Goal: Information Seeking & Learning: Learn about a topic

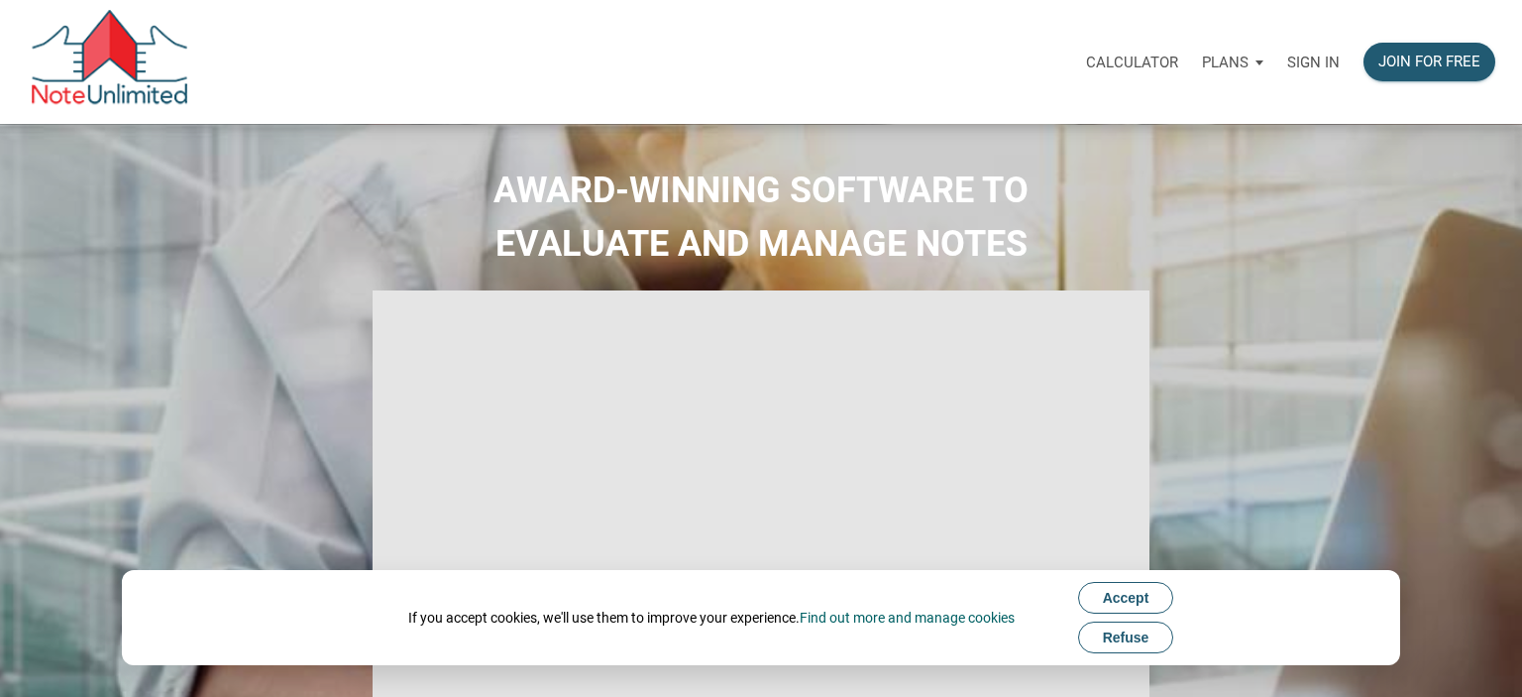
type input "Introduction to new features"
select select
click at [1293, 38] on div "Sign in" at bounding box center [1299, 62] width 76 height 62
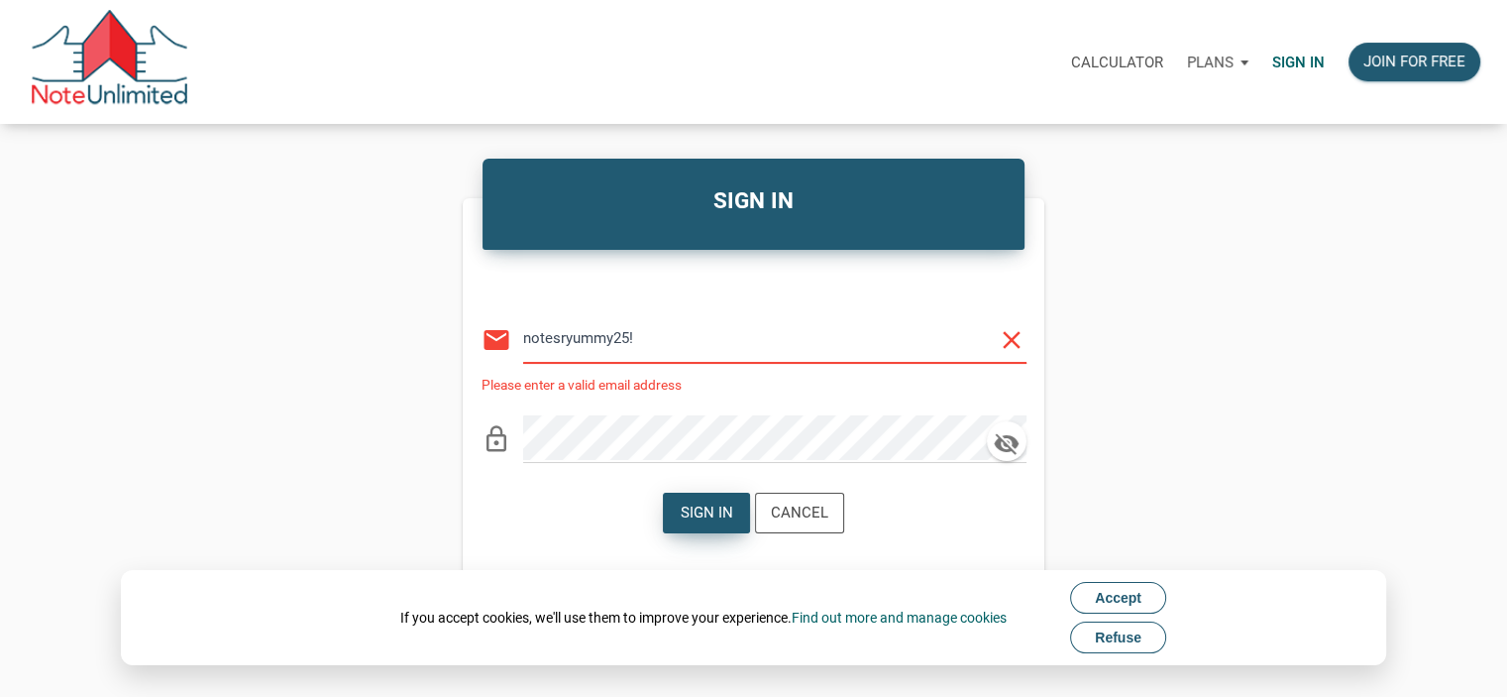
click at [719, 511] on div "Sign in" at bounding box center [707, 512] width 53 height 23
click at [1014, 446] on icon "button" at bounding box center [1006, 444] width 25 height 22
drag, startPoint x: 688, startPoint y: 333, endPoint x: 440, endPoint y: 335, distance: 247.7
click at [440, 335] on div "SIGN IN Or Be Classical email notesryummy25! clear Please enter a valid email a…" at bounding box center [753, 390] width 1507 height 452
click at [715, 490] on div "Sign in Cancel" at bounding box center [753, 513] width 181 height 51
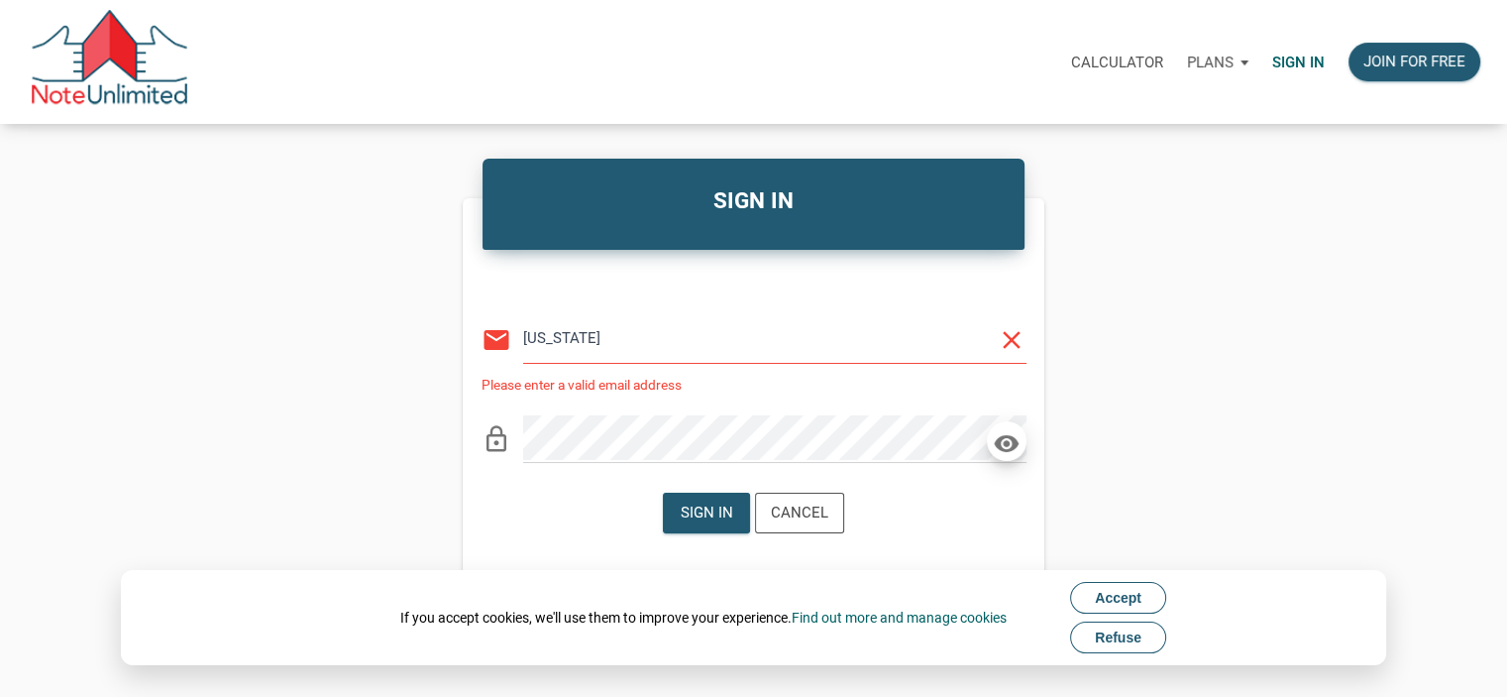
drag, startPoint x: 711, startPoint y: 528, endPoint x: 715, endPoint y: 490, distance: 39.0
click at [715, 490] on div "Sign in Cancel" at bounding box center [753, 513] width 181 height 51
drag, startPoint x: 667, startPoint y: 356, endPoint x: 687, endPoint y: 357, distance: 19.8
click at [687, 357] on input "texas" at bounding box center [760, 338] width 474 height 45
type input "texasthings@hotmail.com"
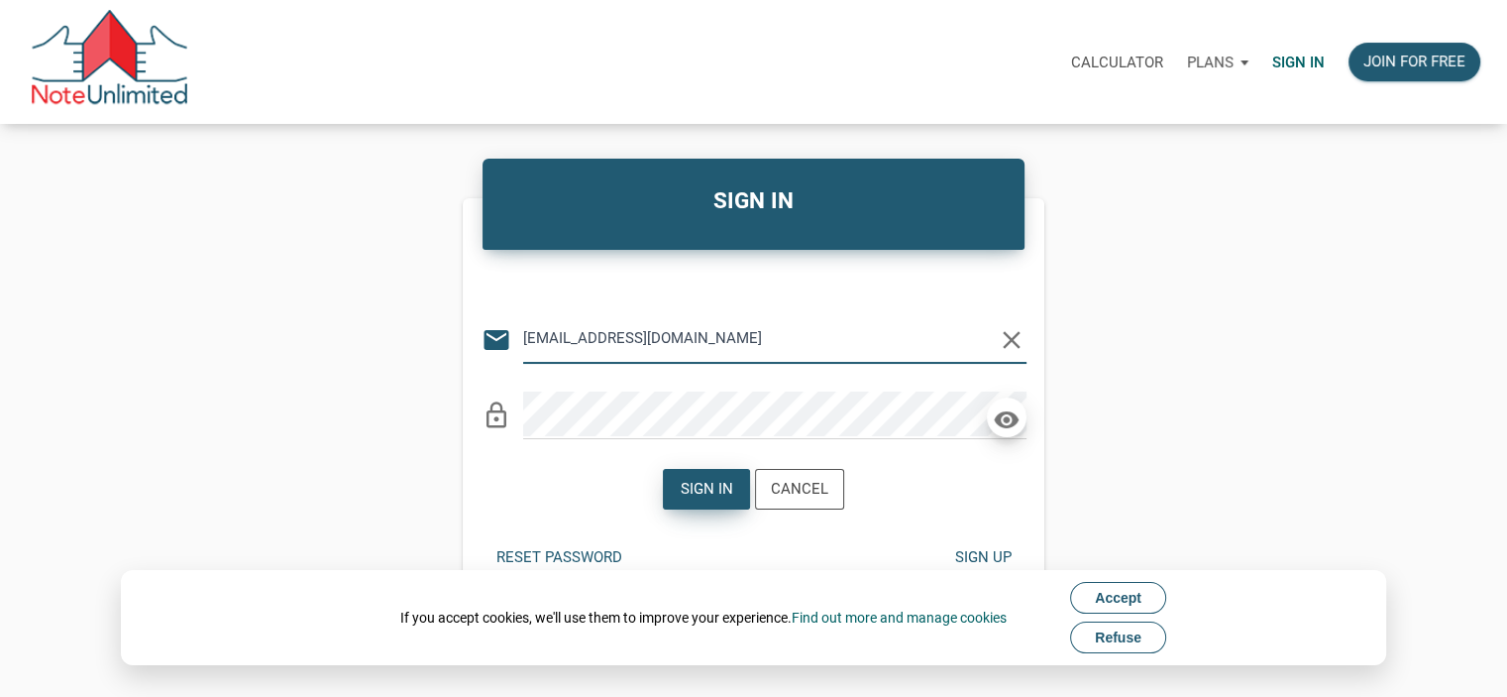
click at [710, 503] on div "Sign in" at bounding box center [706, 489] width 85 height 39
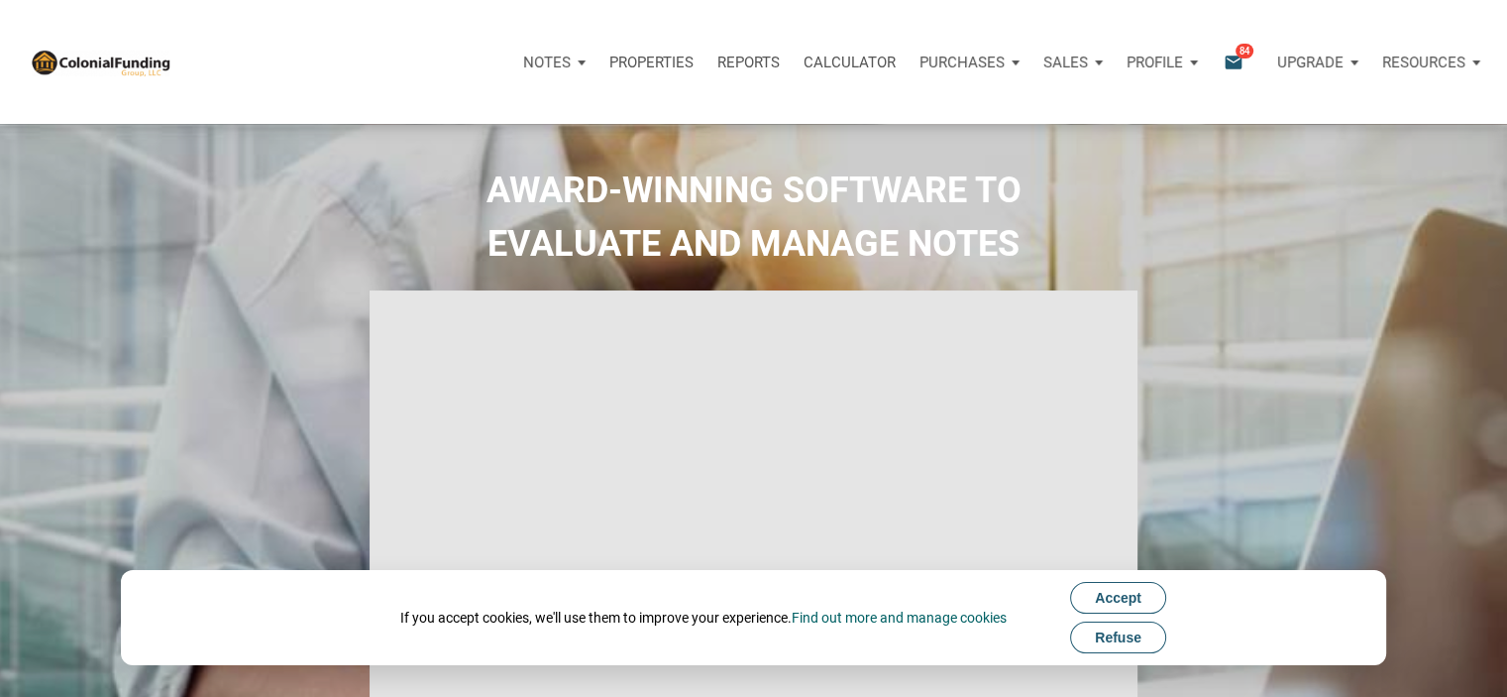
type input "Introduction to new features"
select select
drag, startPoint x: 1116, startPoint y: 589, endPoint x: 1116, endPoint y: 574, distance: 14.9
click at [1116, 574] on div "If you accept cookies, we'll use them to improve your experience. Find out more…" at bounding box center [754, 617] width 1266 height 95
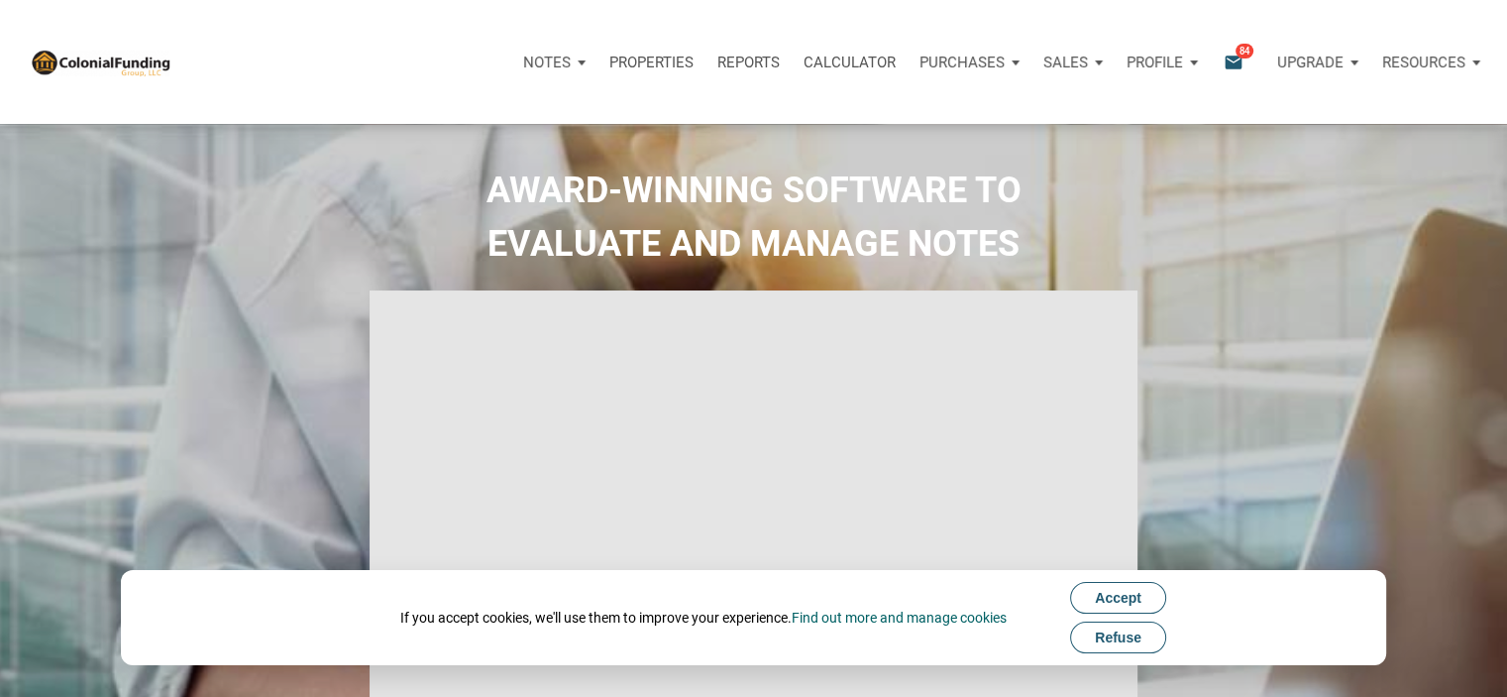
click at [1115, 588] on button "Accept" at bounding box center [1118, 598] width 96 height 32
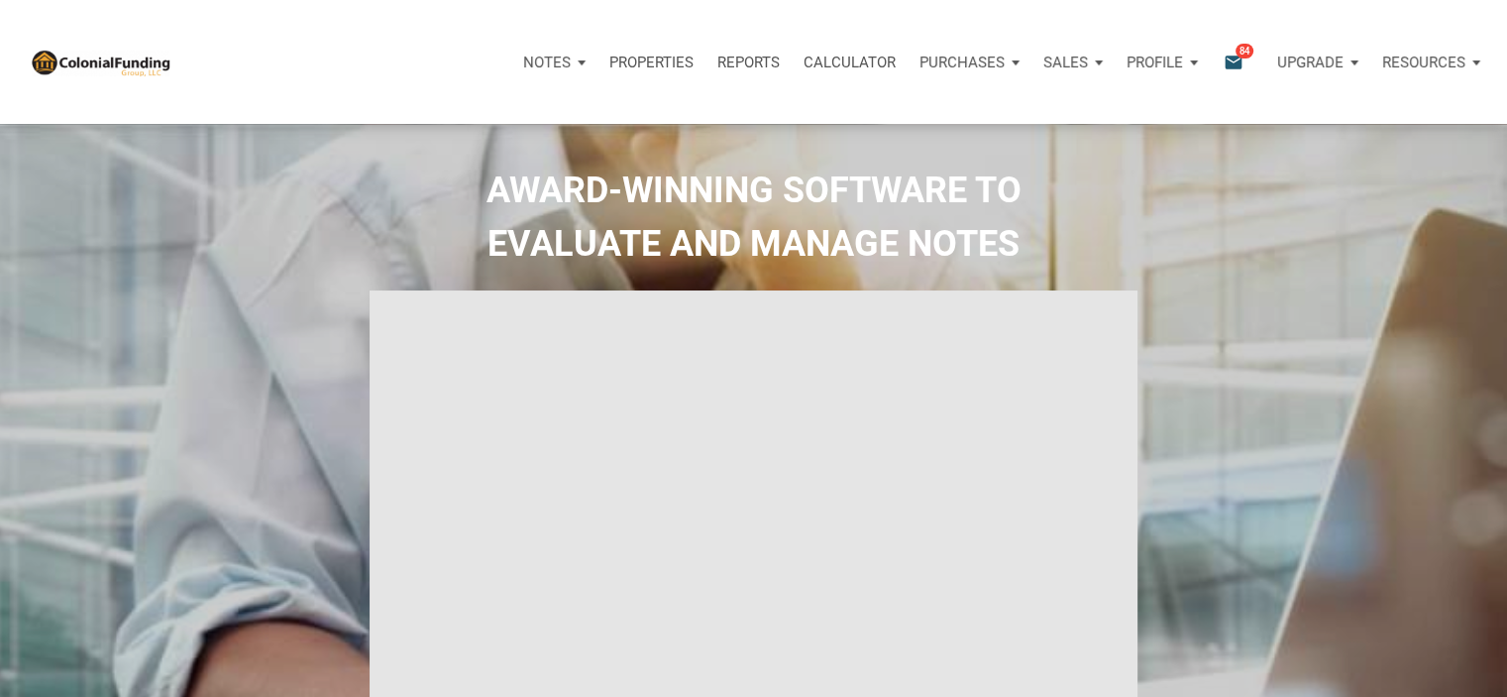
click at [581, 66] on div "Notes" at bounding box center [554, 62] width 86 height 59
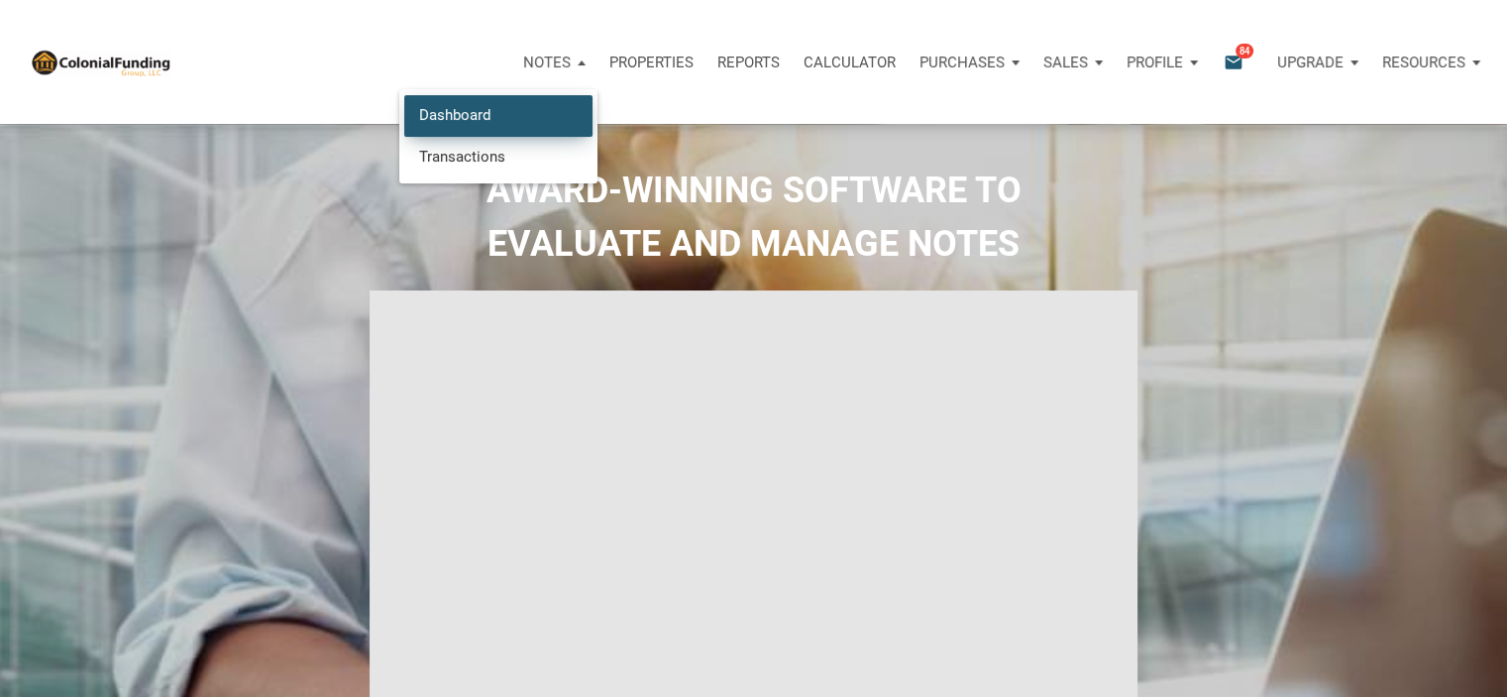
click at [486, 126] on link "Dashboard" at bounding box center [498, 115] width 188 height 41
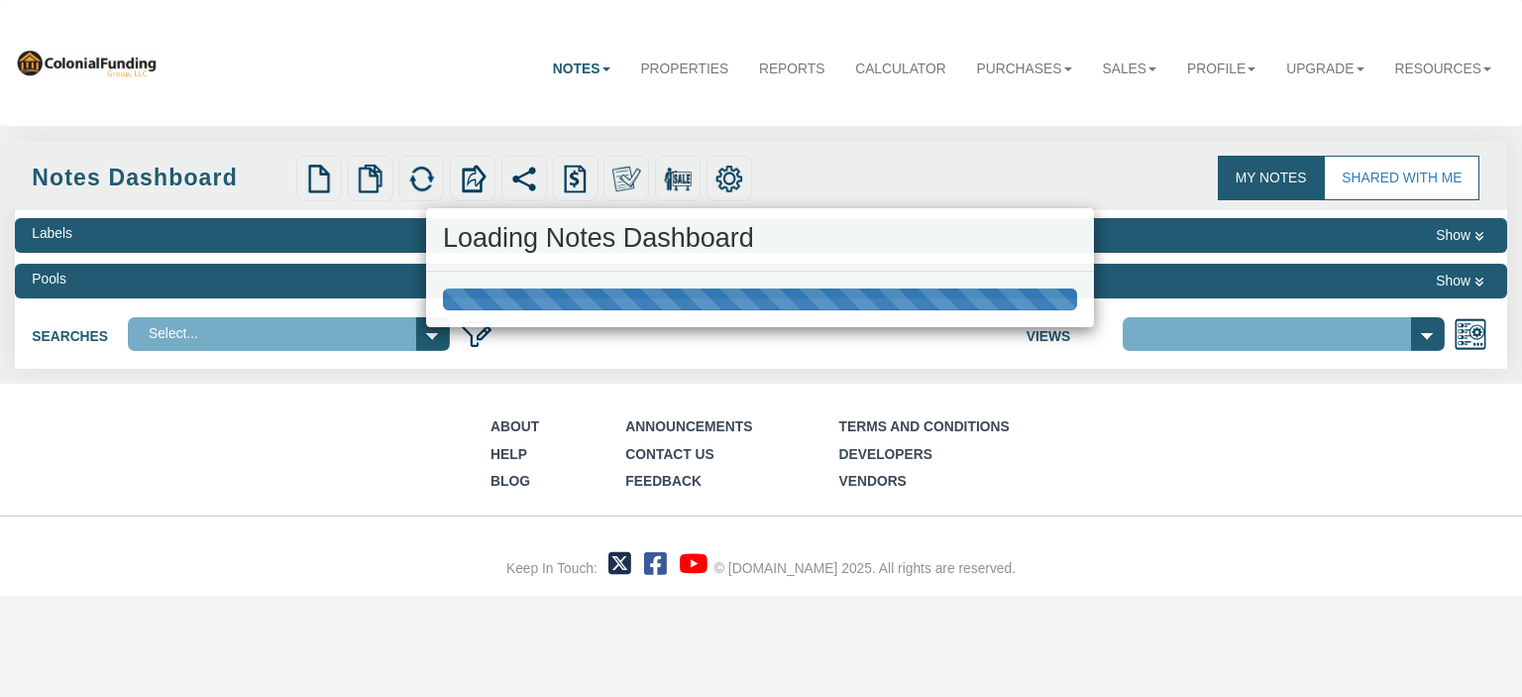
select select "316"
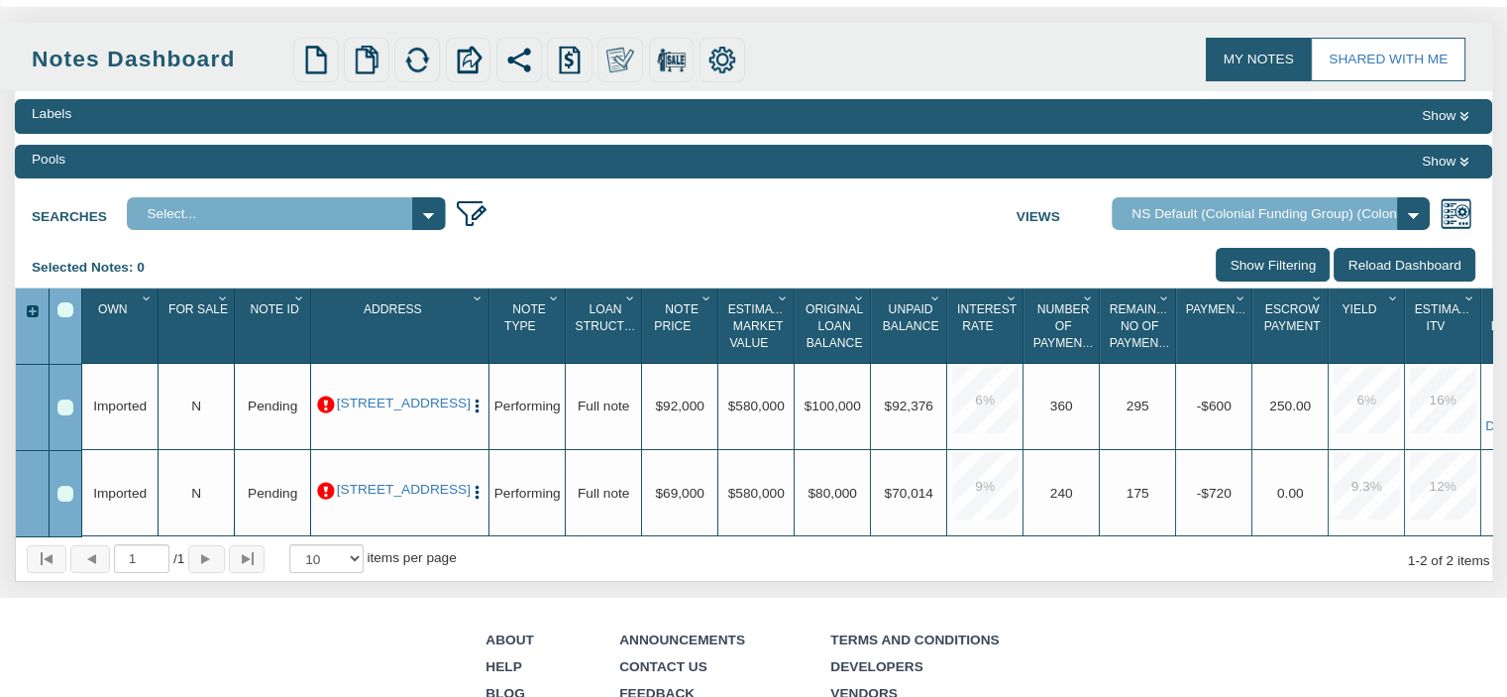
scroll to position [116, 0]
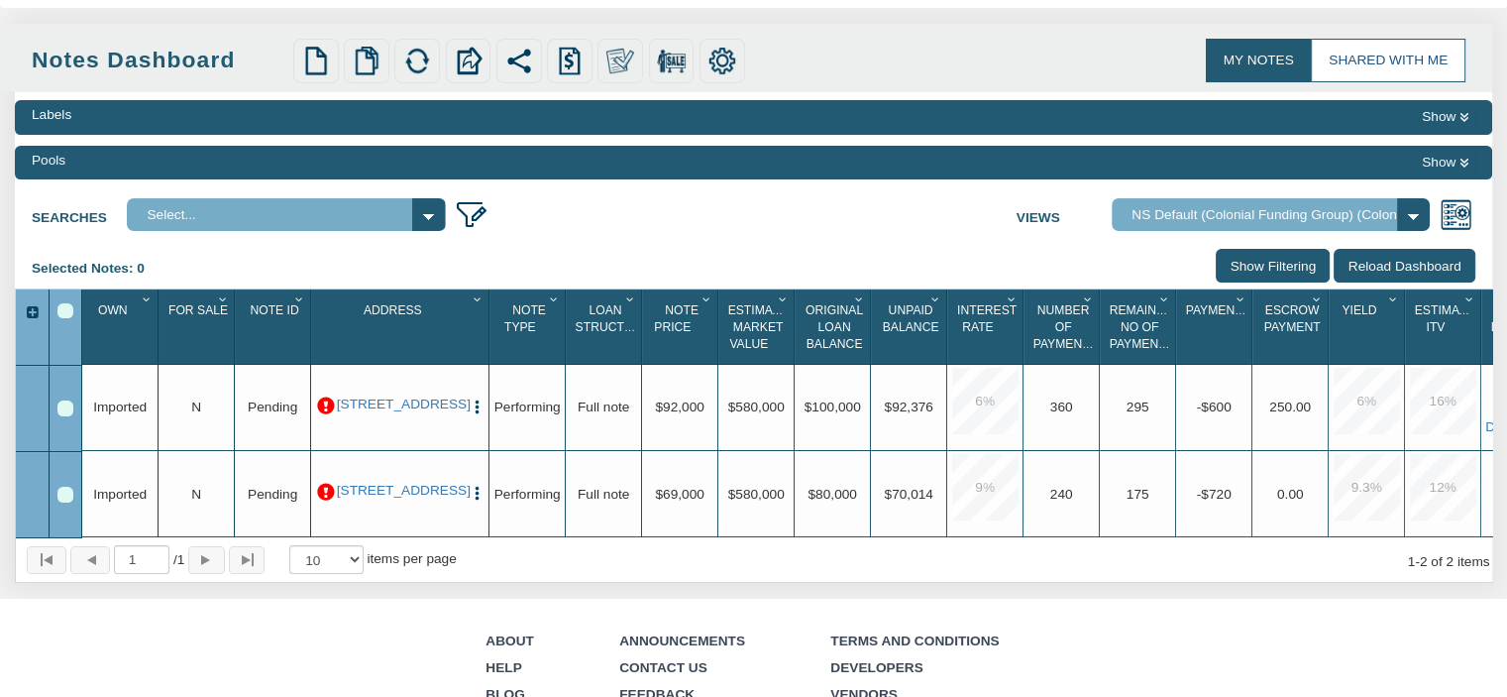
click at [1366, 62] on link "Shared with Me" at bounding box center [1388, 61] width 154 height 44
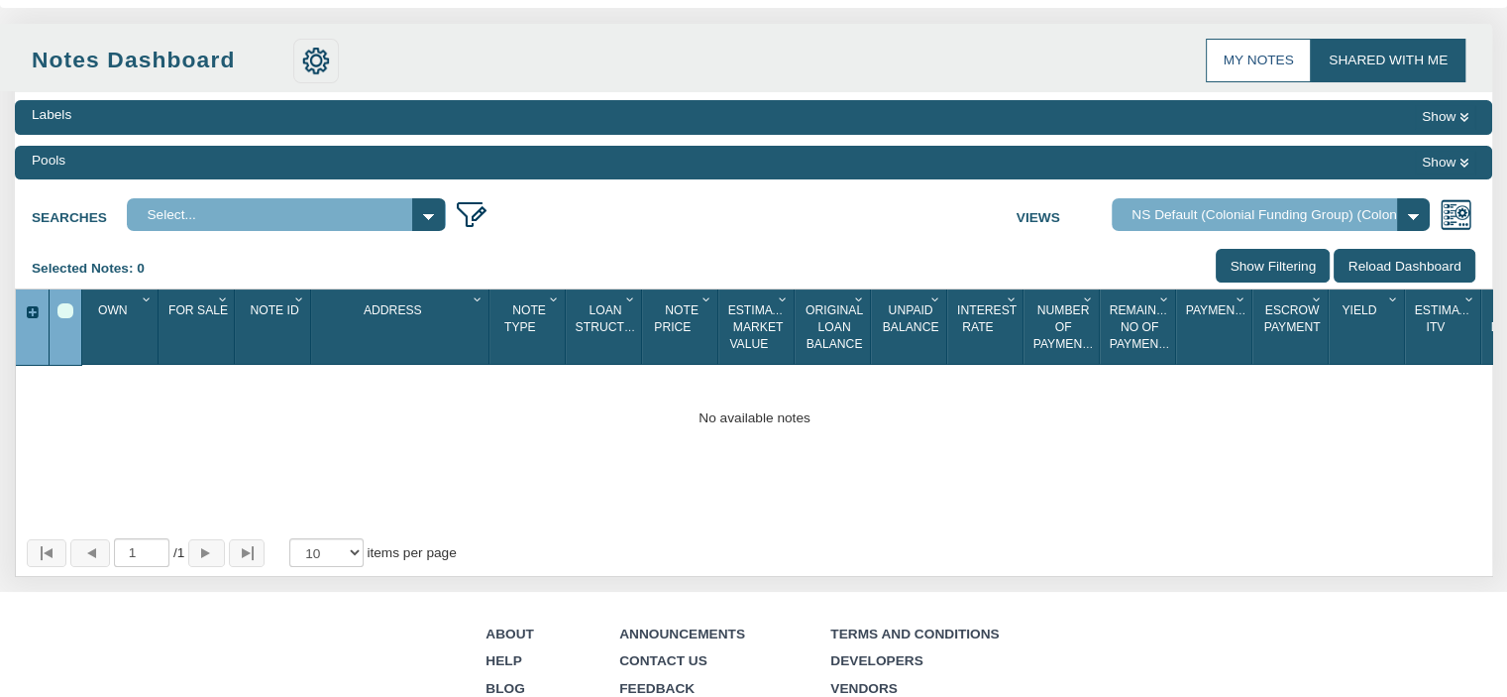
click at [1246, 55] on link "My Notes" at bounding box center [1259, 61] width 106 height 44
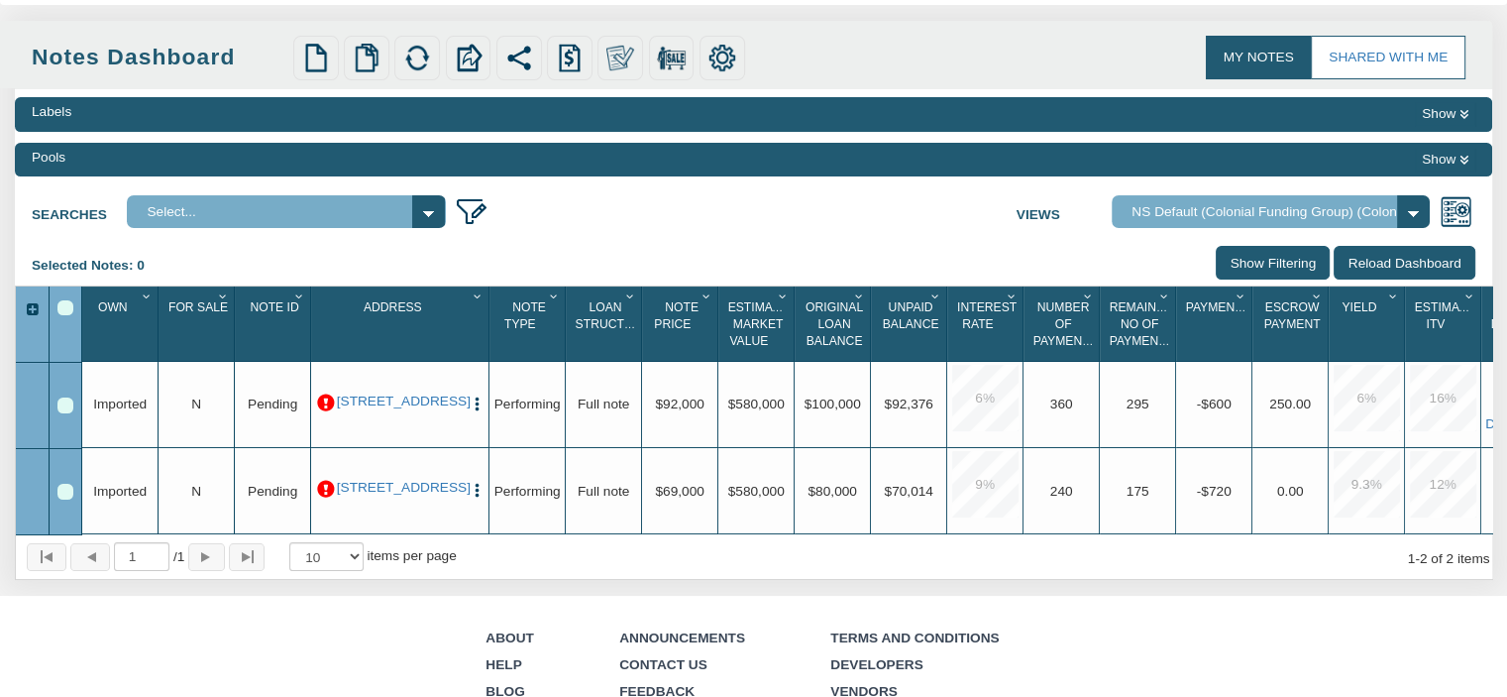
click at [1204, 314] on span "Payment(P&I)" at bounding box center [1228, 307] width 84 height 14
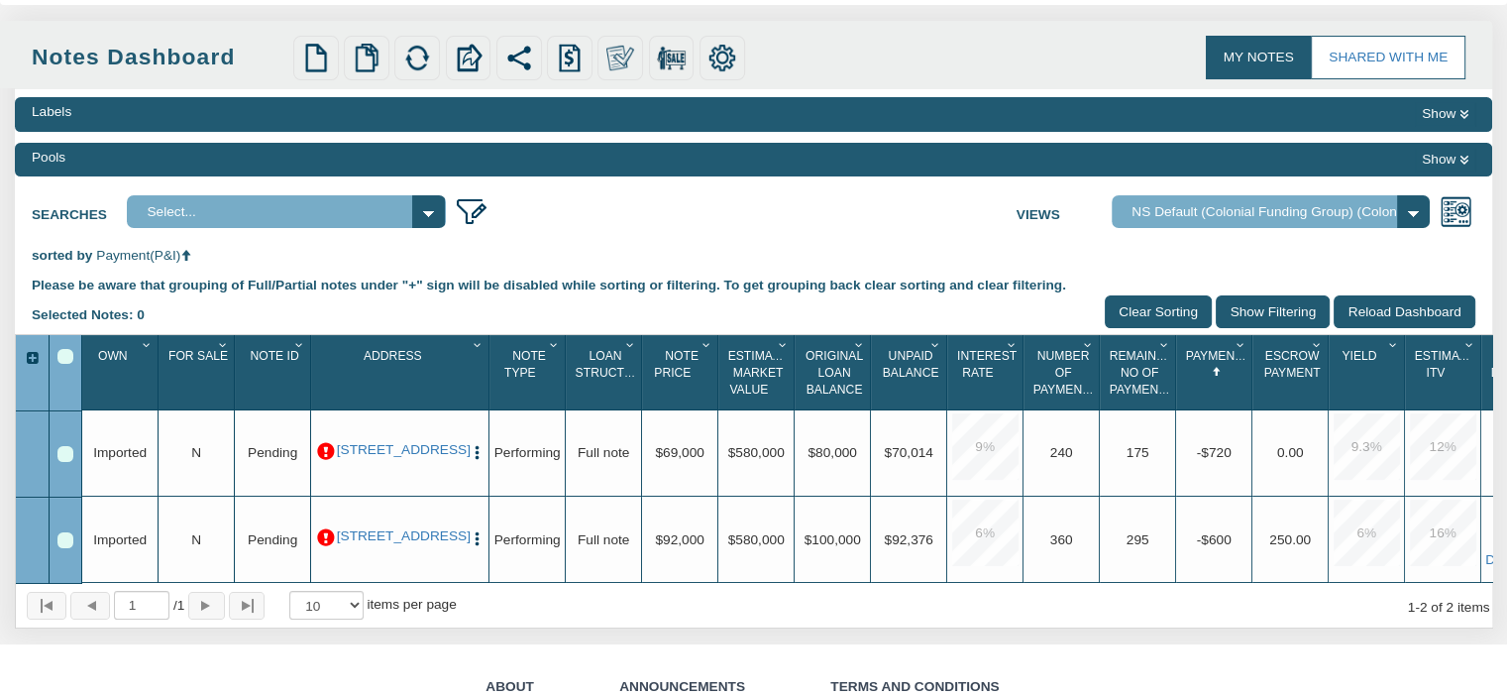
click at [1241, 351] on icon "Column Menu" at bounding box center [1241, 345] width 19 height 12
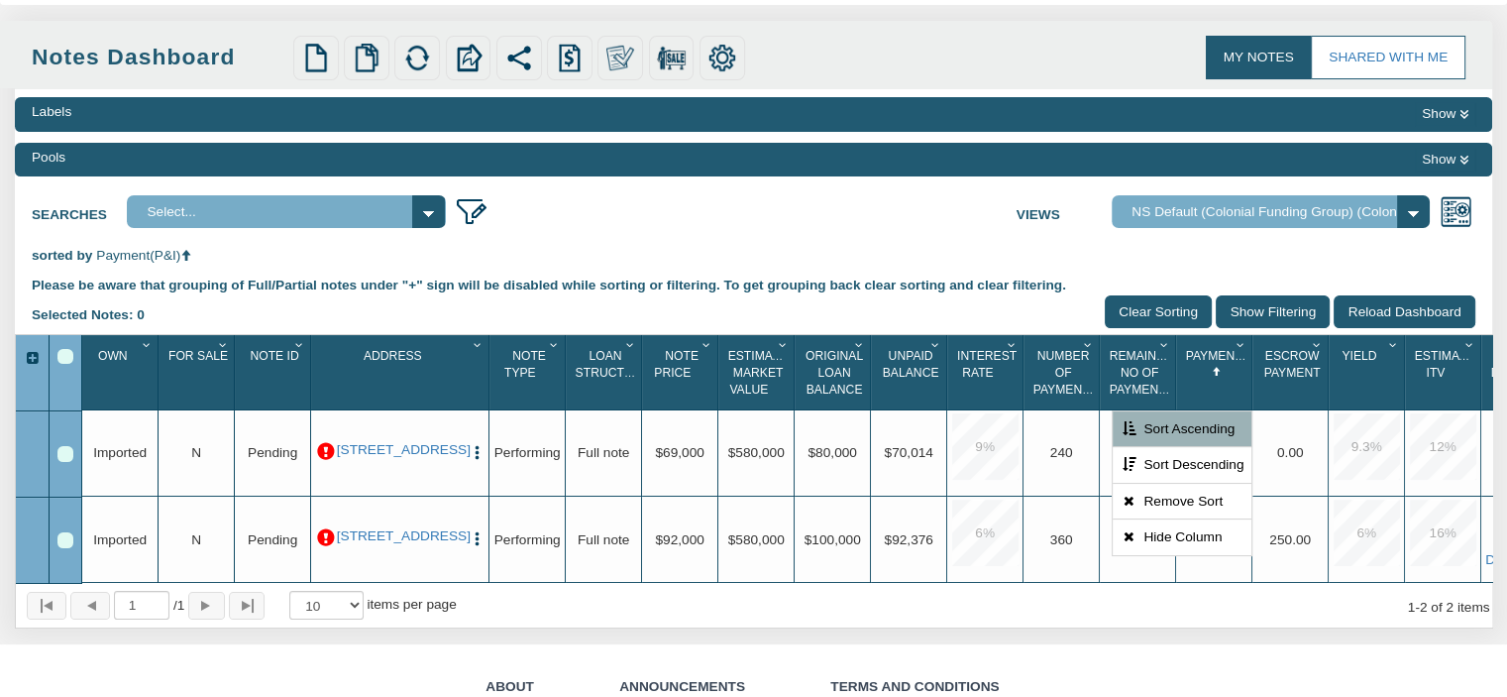
click at [1014, 302] on div "sorted by Payment(P&I) Please be aware that grouping of Full/Partial notes unde…" at bounding box center [754, 290] width 1478 height 88
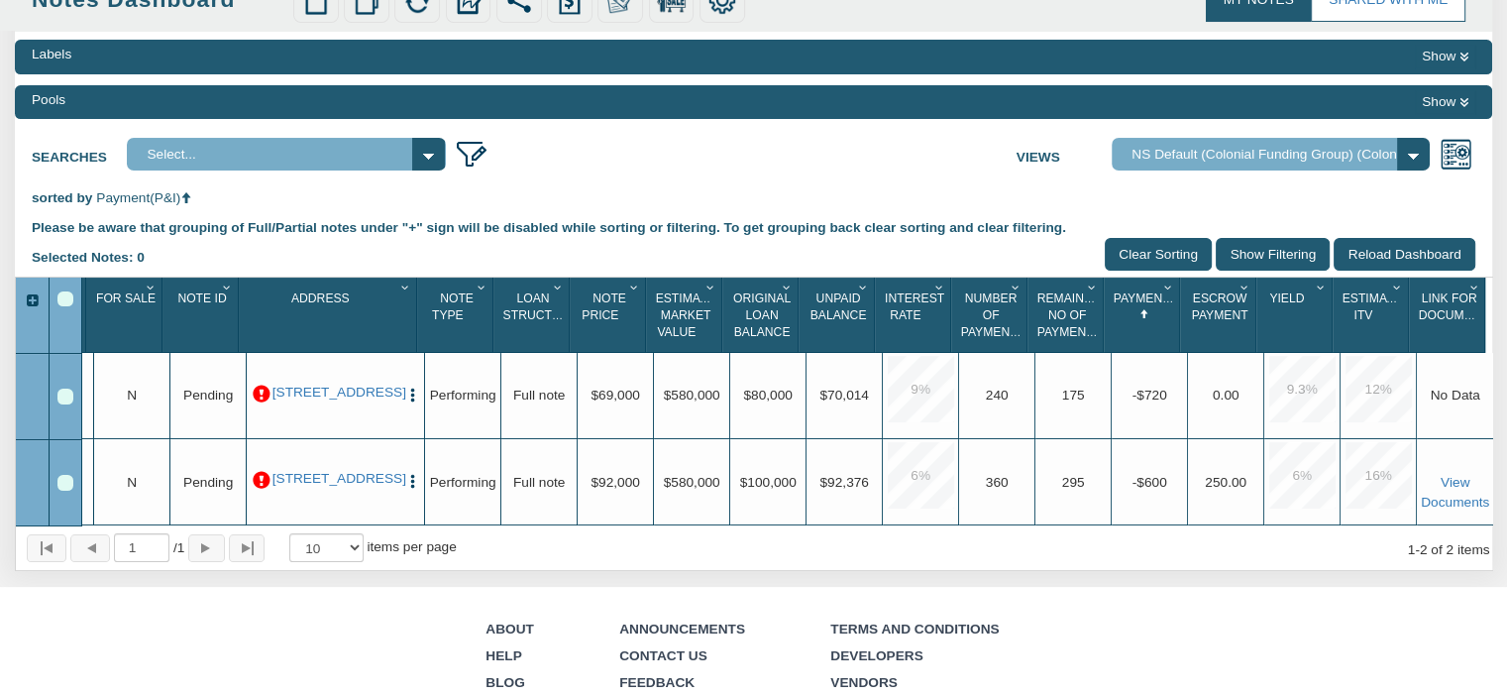
scroll to position [175, 0]
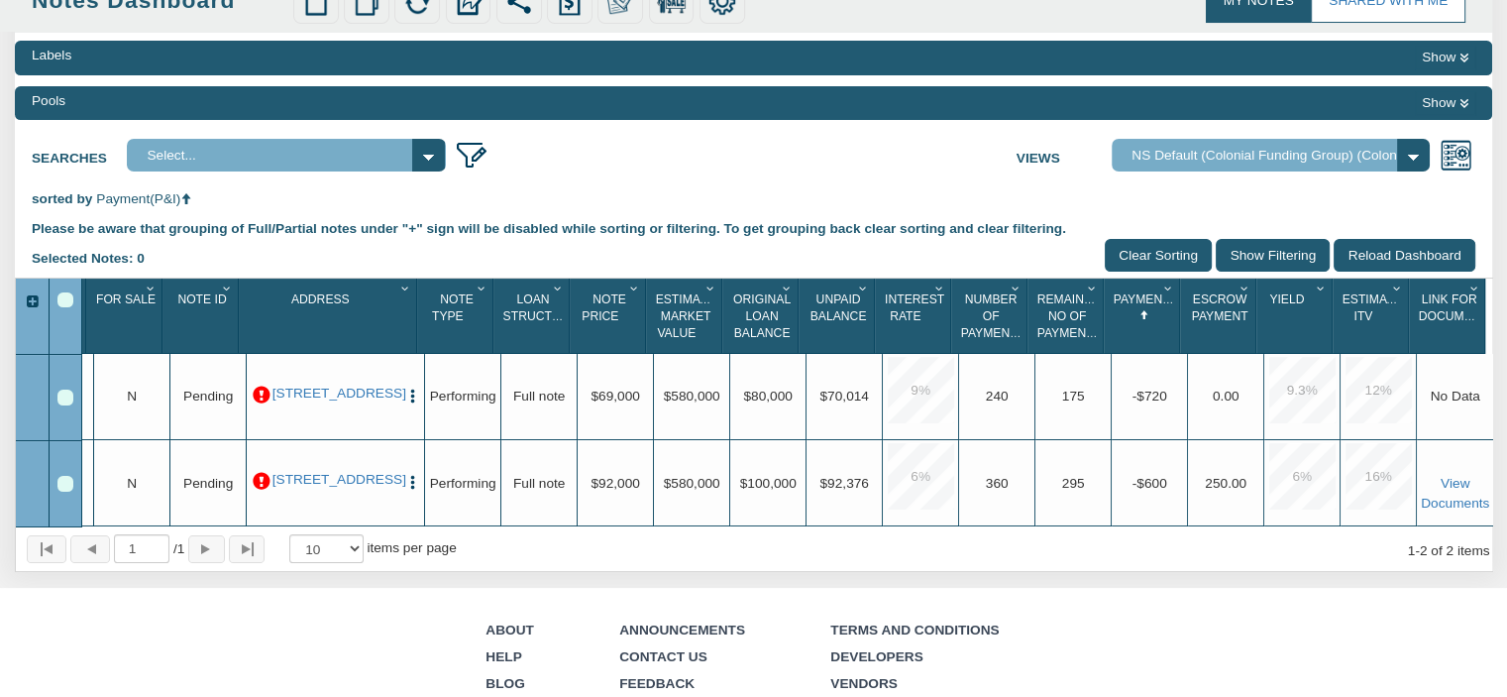
click at [68, 404] on div "Row 1, Row Selection Checkbox" at bounding box center [65, 397] width 16 height 16
click at [57, 493] on div at bounding box center [66, 484] width 33 height 86
click at [64, 490] on div "Row 2, Row Selection Checkbox" at bounding box center [65, 484] width 16 height 16
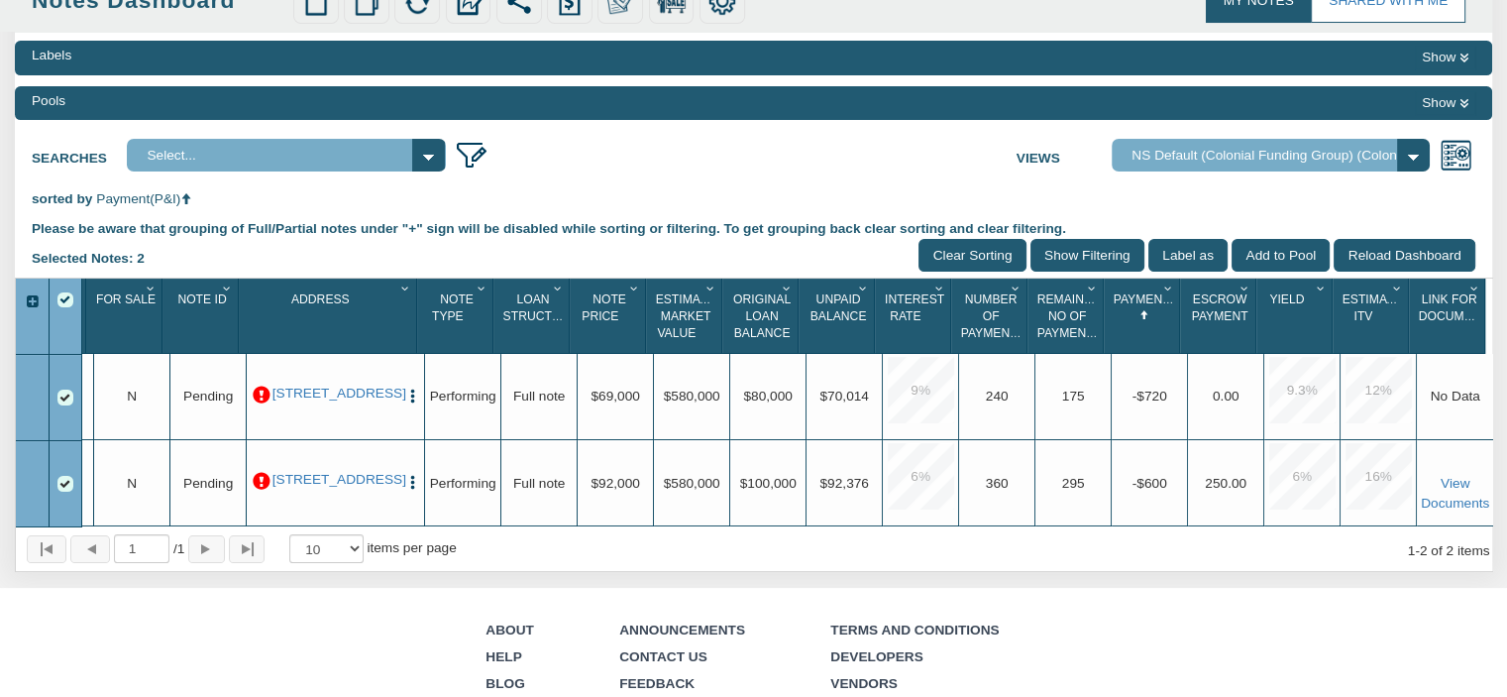
click at [1423, 136] on div "Searches Select... Views Default View NS Default (Colonial Funding Group) (Colo…" at bounding box center [754, 153] width 1478 height 42
click at [1408, 163] on select "Default View NS Default (Colonial Funding Group) (Colonial Funding Group)" at bounding box center [1271, 155] width 319 height 33
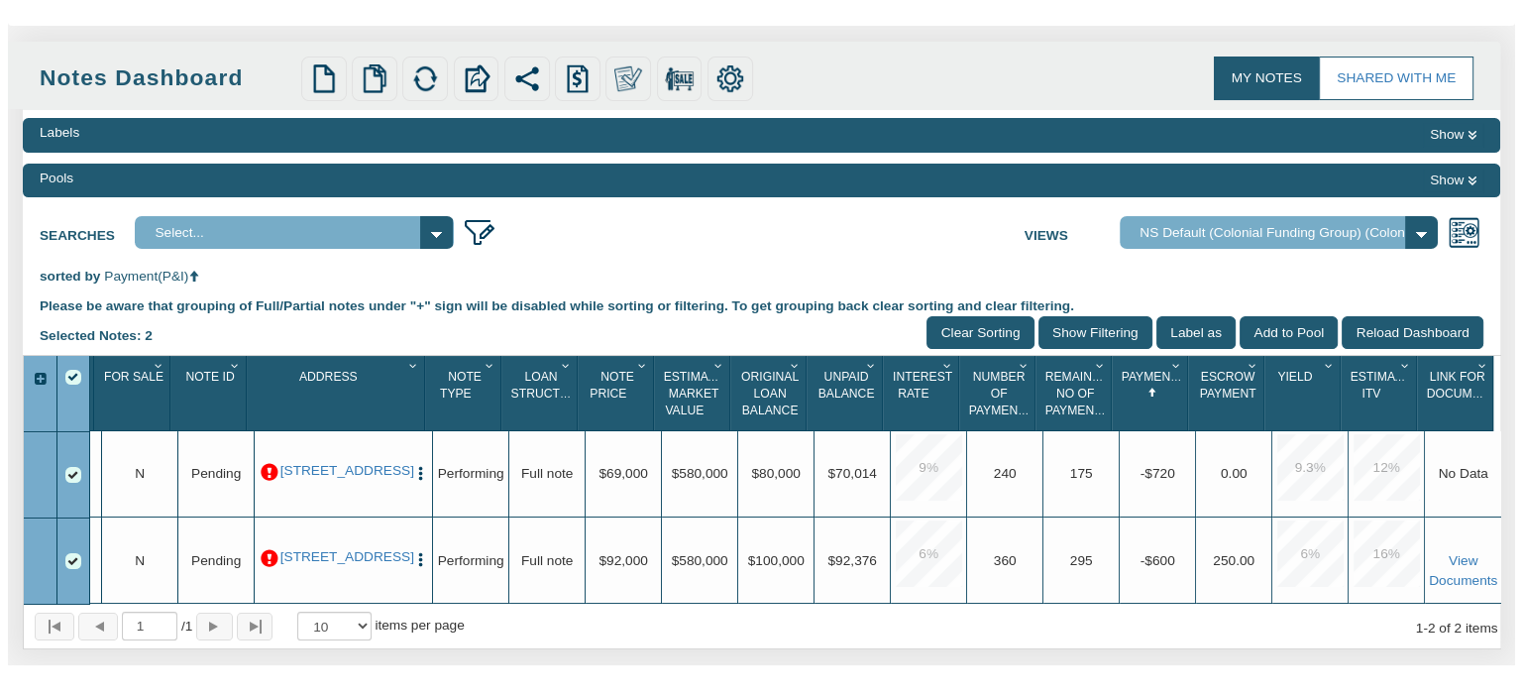
scroll to position [100, 0]
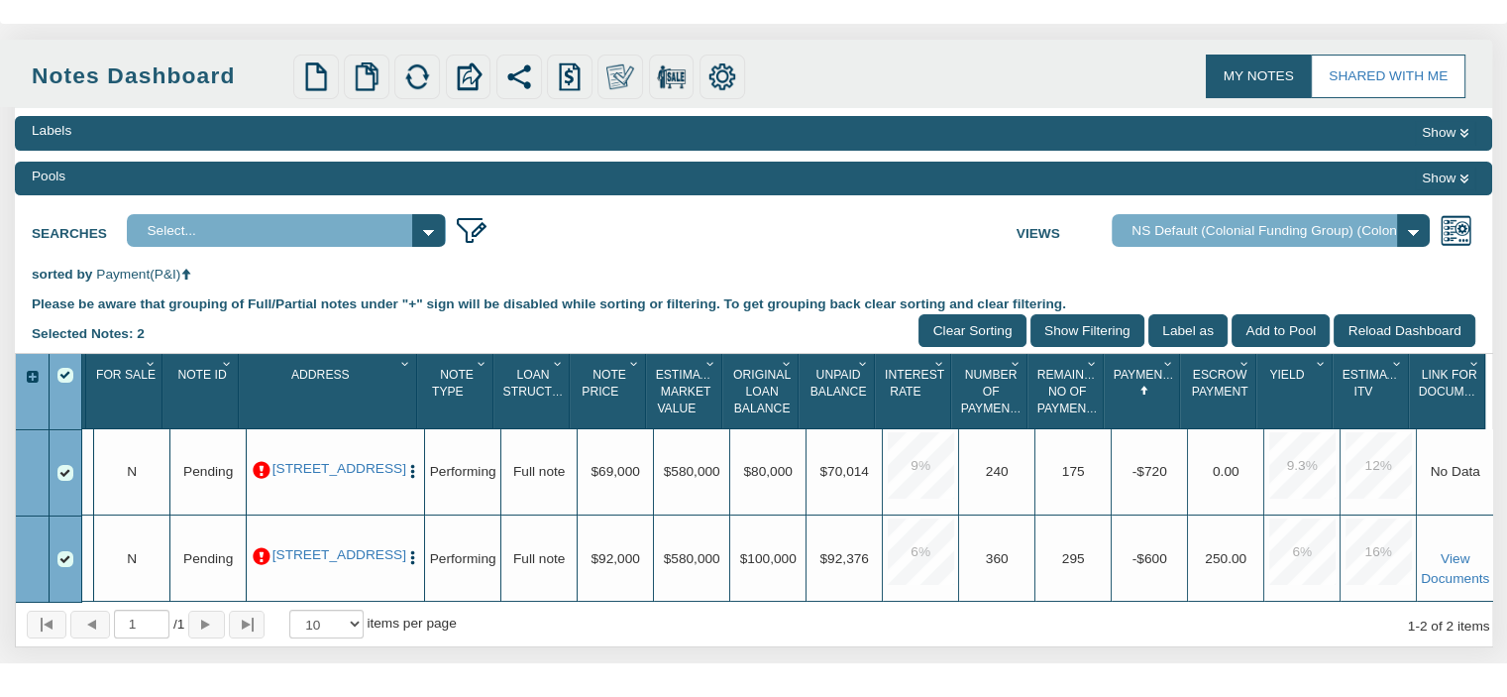
click at [1446, 145] on button "Show" at bounding box center [1445, 133] width 60 height 24
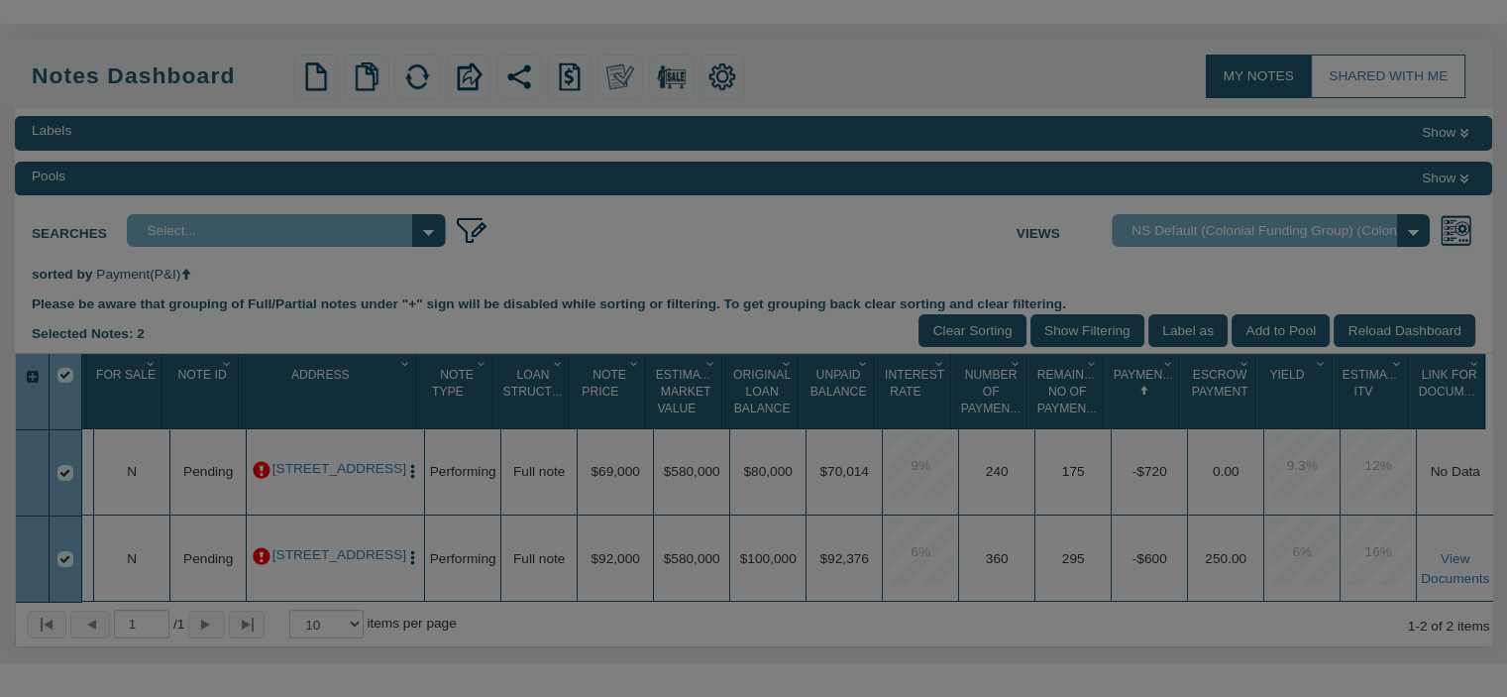
scroll to position [0, 65]
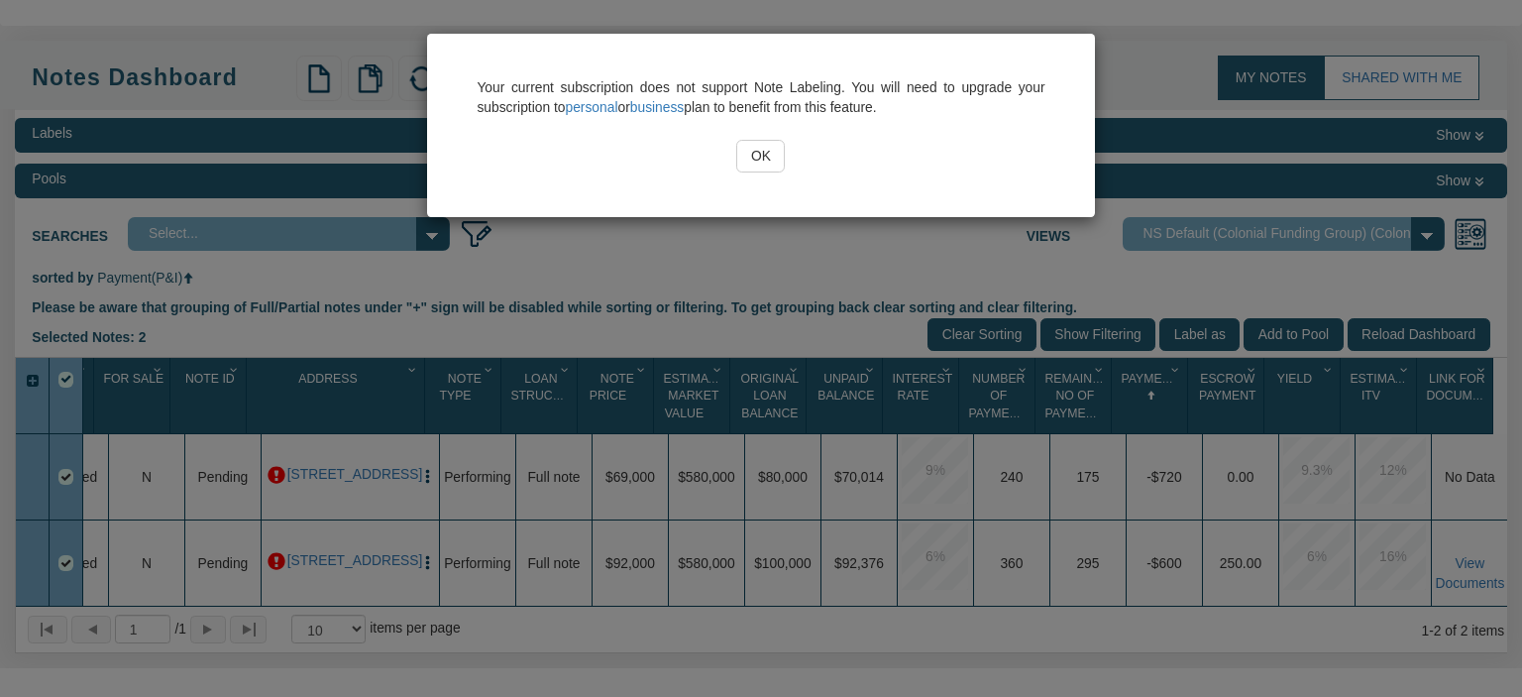
click at [753, 154] on input "OK" at bounding box center [760, 157] width 49 height 34
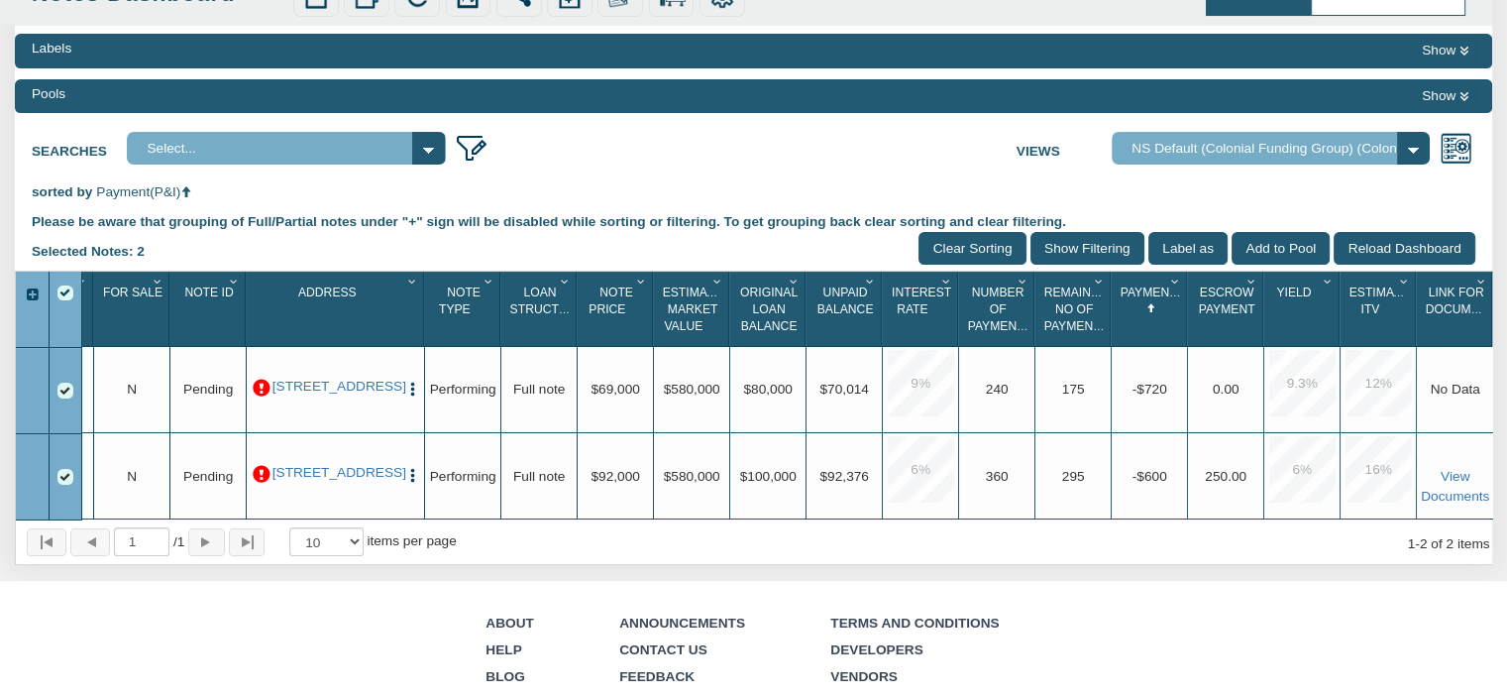
scroll to position [170, 0]
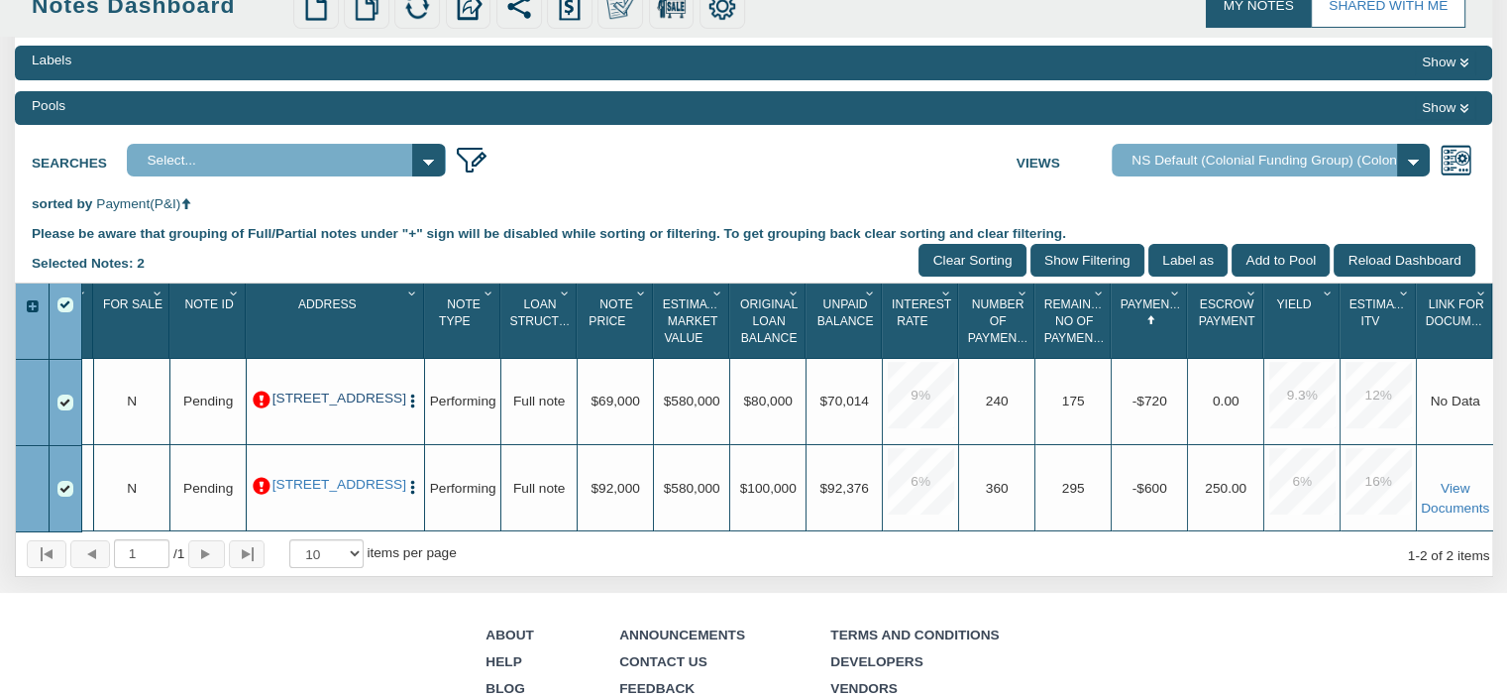
click at [314, 395] on link "[STREET_ADDRESS]" at bounding box center [336, 398] width 127 height 16
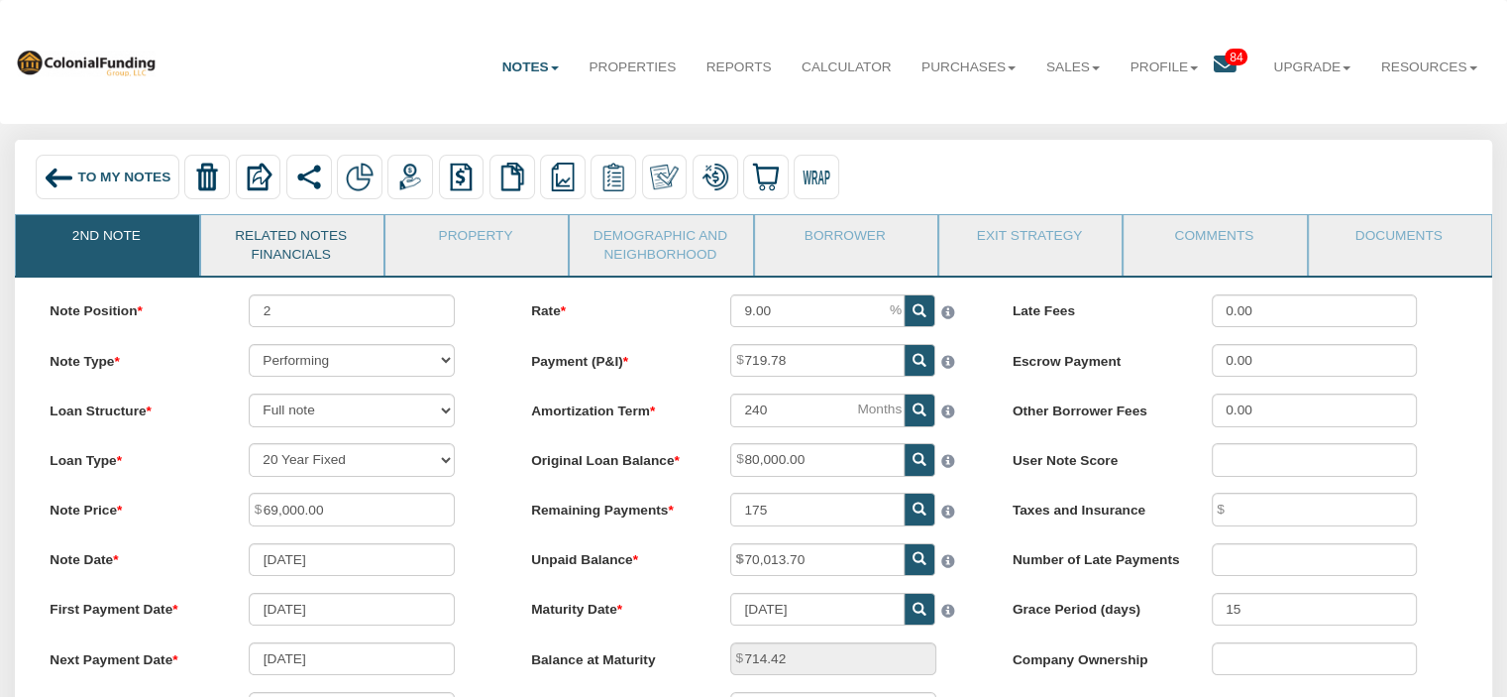
click at [282, 237] on link "Related Notes Financials" at bounding box center [291, 245] width 180 height 60
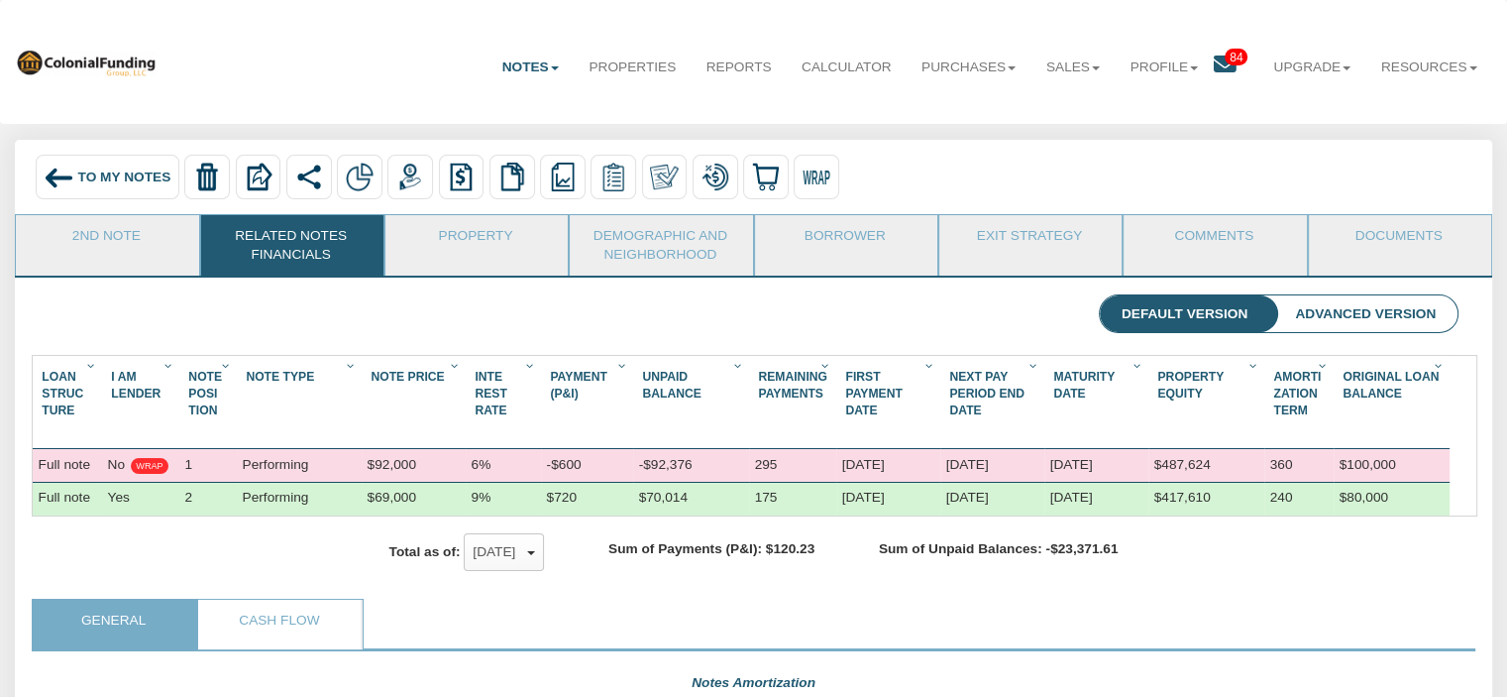
scroll to position [354, 1409]
click at [154, 473] on div "WRAP" at bounding box center [149, 466] width 27 height 13
click at [166, 506] on div "Yes" at bounding box center [140, 499] width 77 height 33
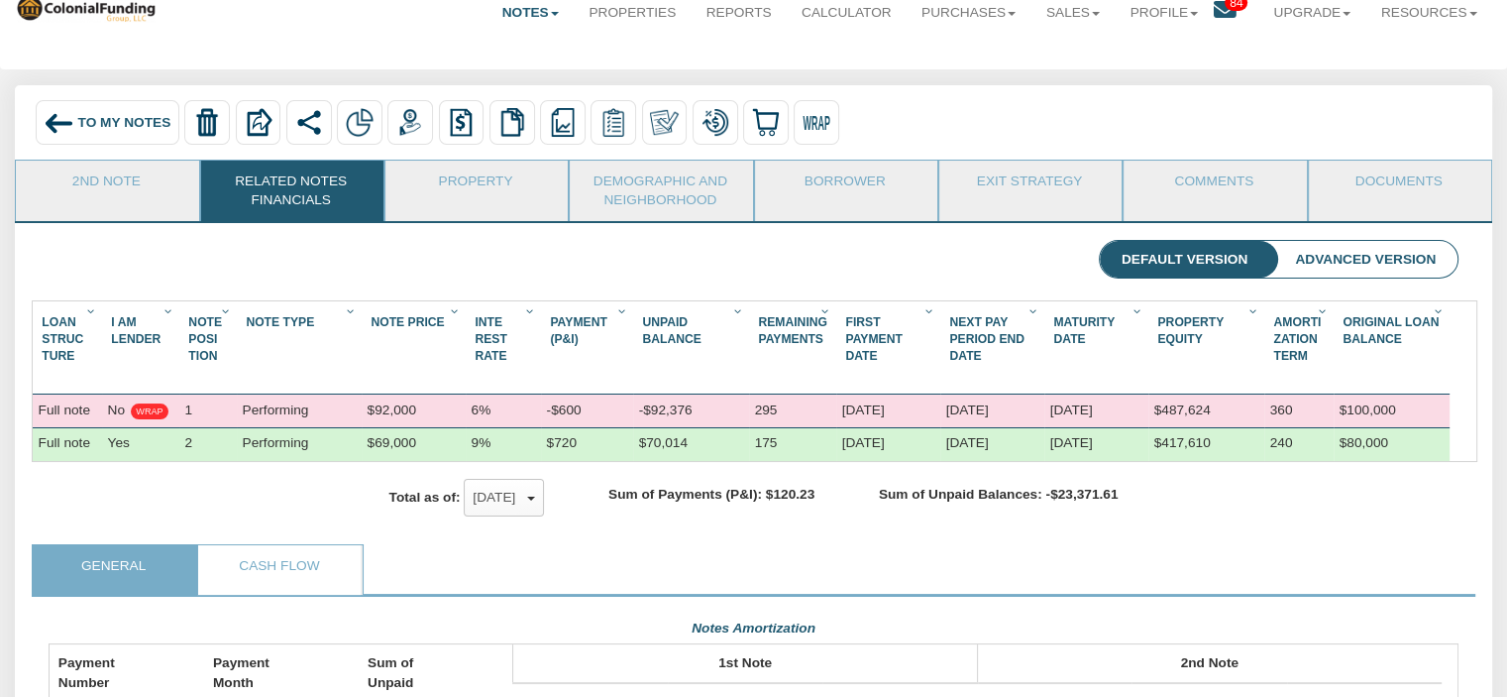
scroll to position [55, 0]
click at [459, 162] on link "Property" at bounding box center [475, 185] width 180 height 50
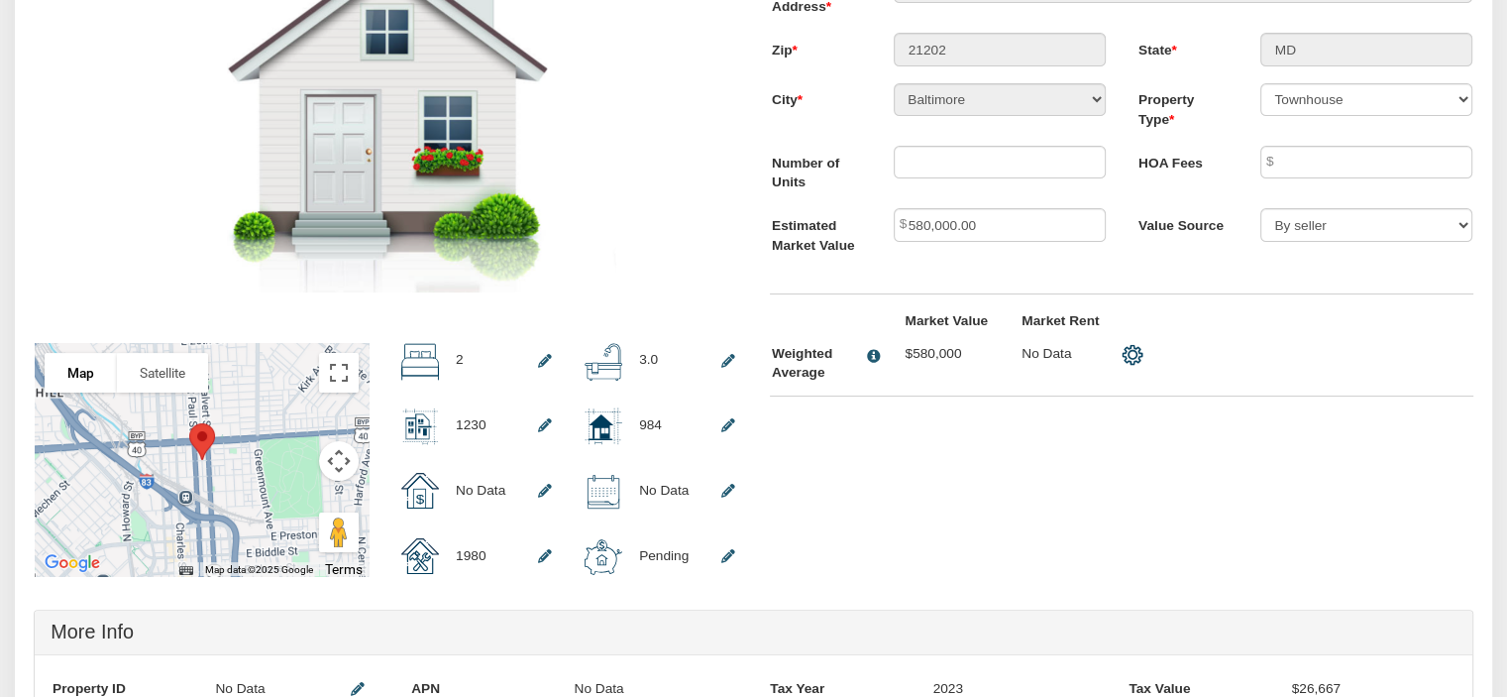
scroll to position [115, 0]
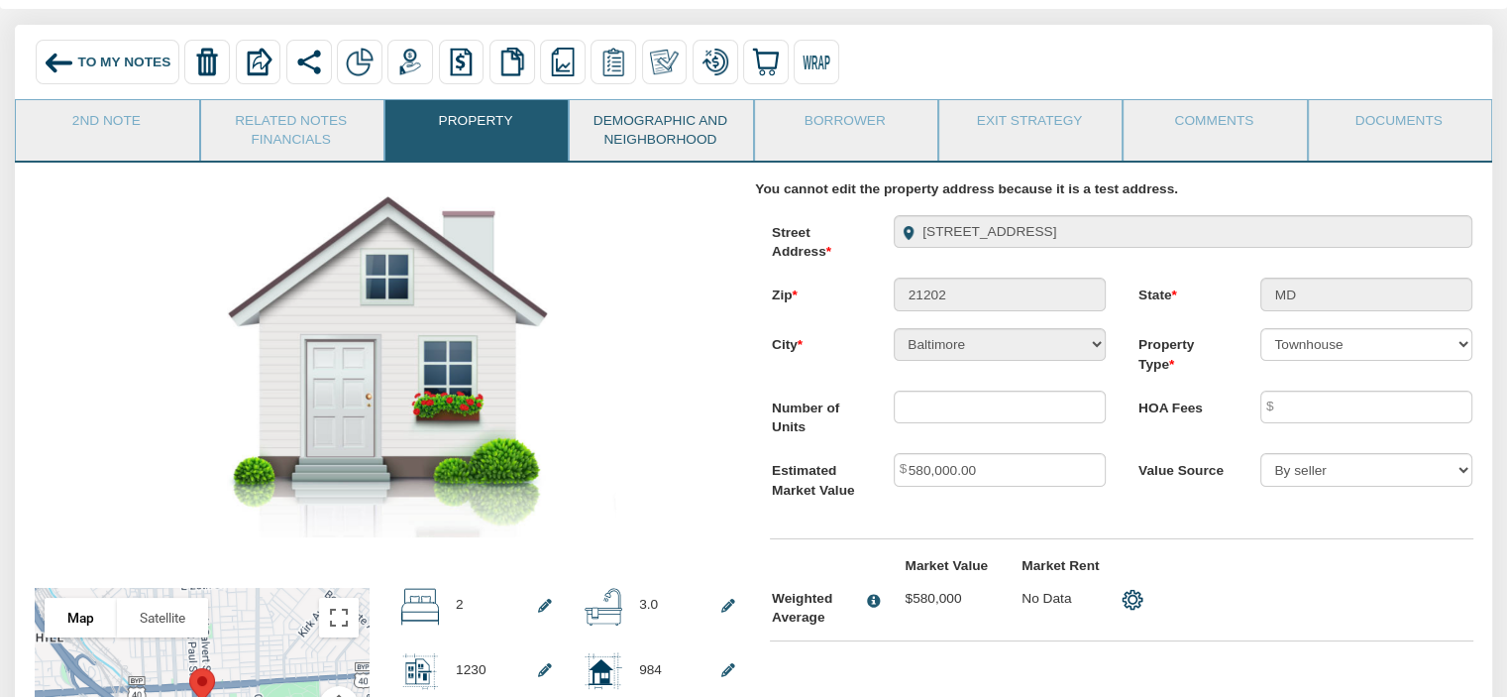
click at [637, 139] on link "Demographic and Neighborhood" at bounding box center [660, 130] width 180 height 60
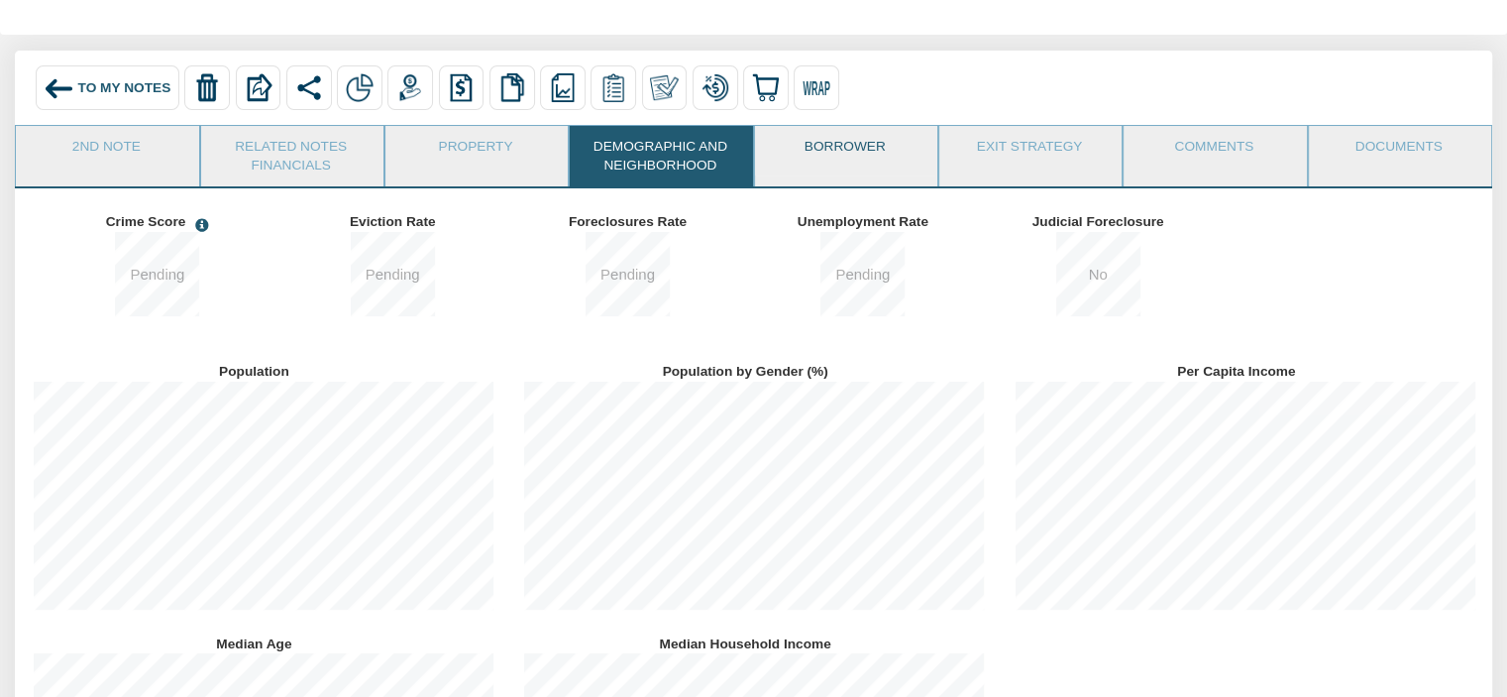
scroll to position [0, 0]
click at [850, 140] on link "Borrower" at bounding box center [845, 151] width 180 height 50
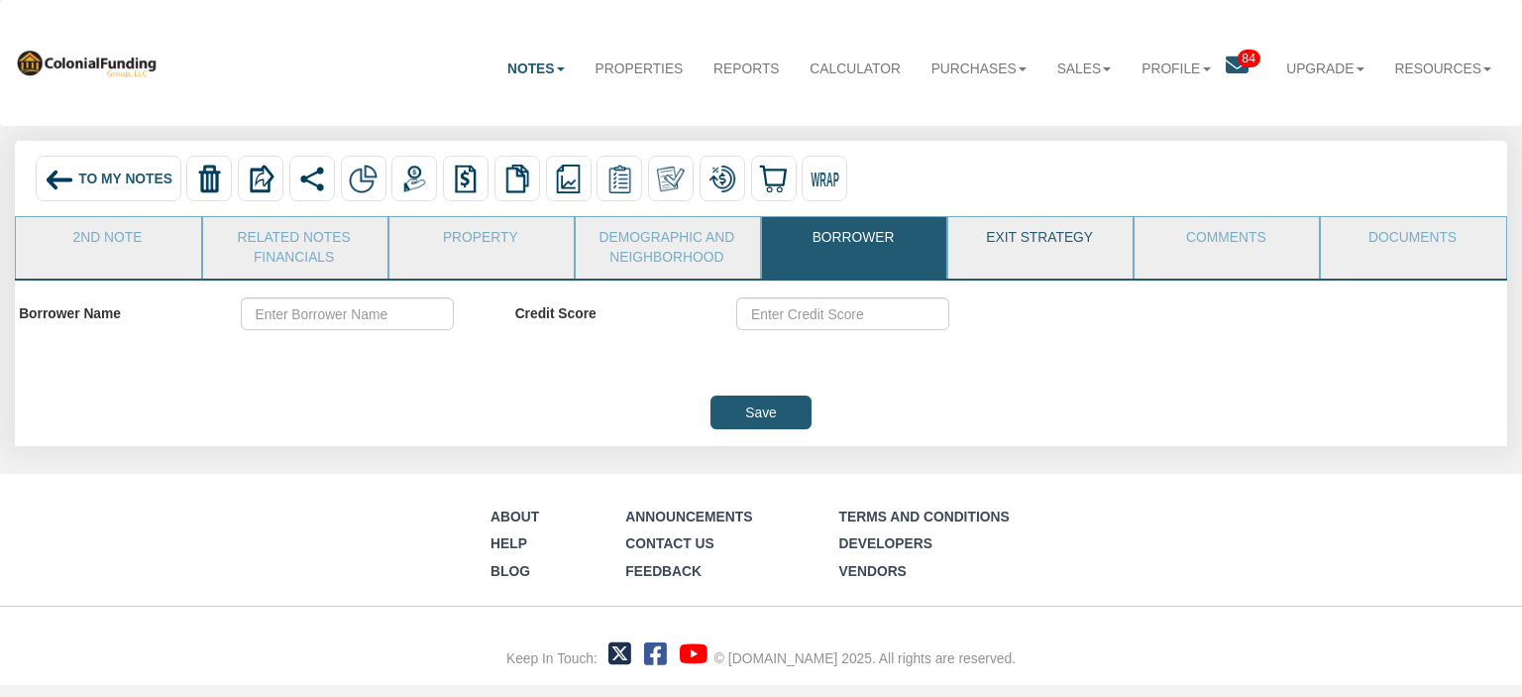
click at [1070, 236] on link "Exit Strategy" at bounding box center [1039, 242] width 182 height 50
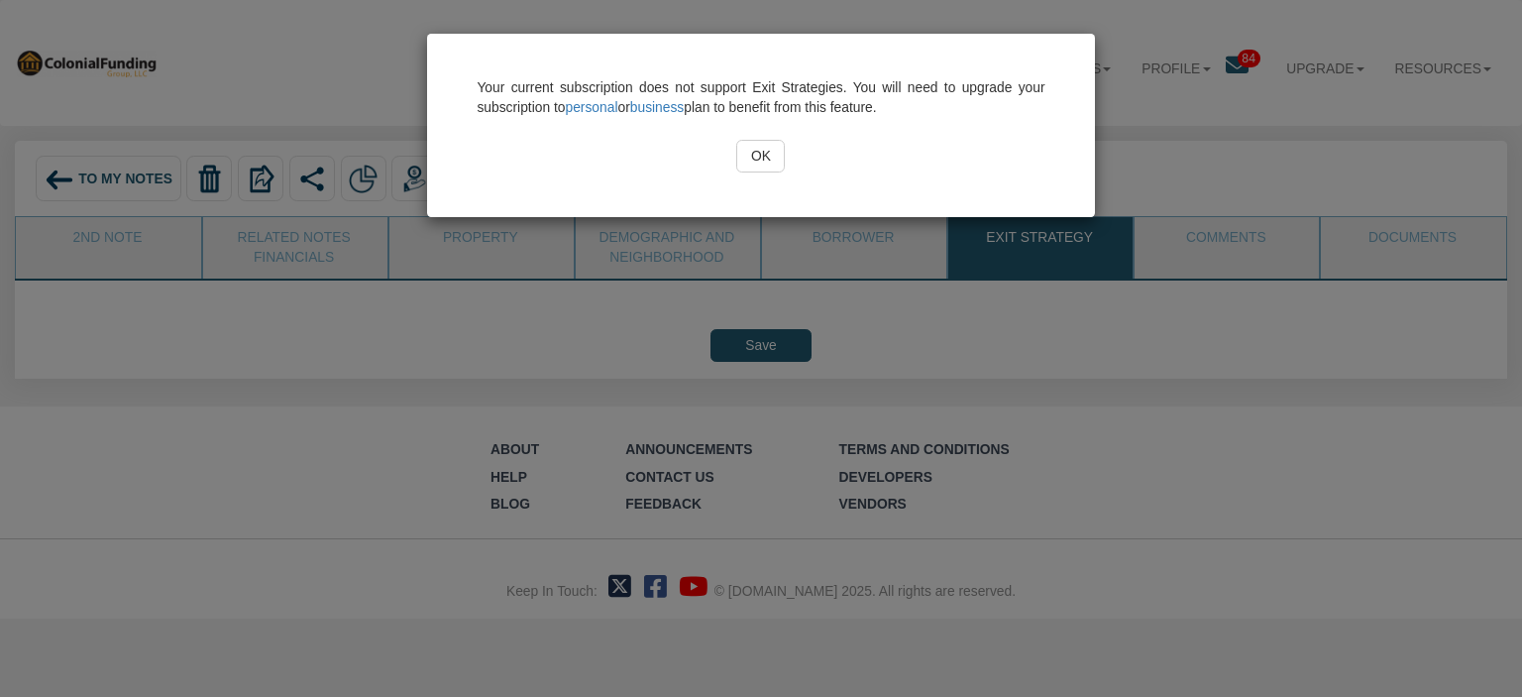
click at [775, 136] on div "Your current subscription does not support Exit Strategies. You will need to up…" at bounding box center [761, 125] width 568 height 95
click at [753, 150] on input "OK" at bounding box center [760, 157] width 49 height 34
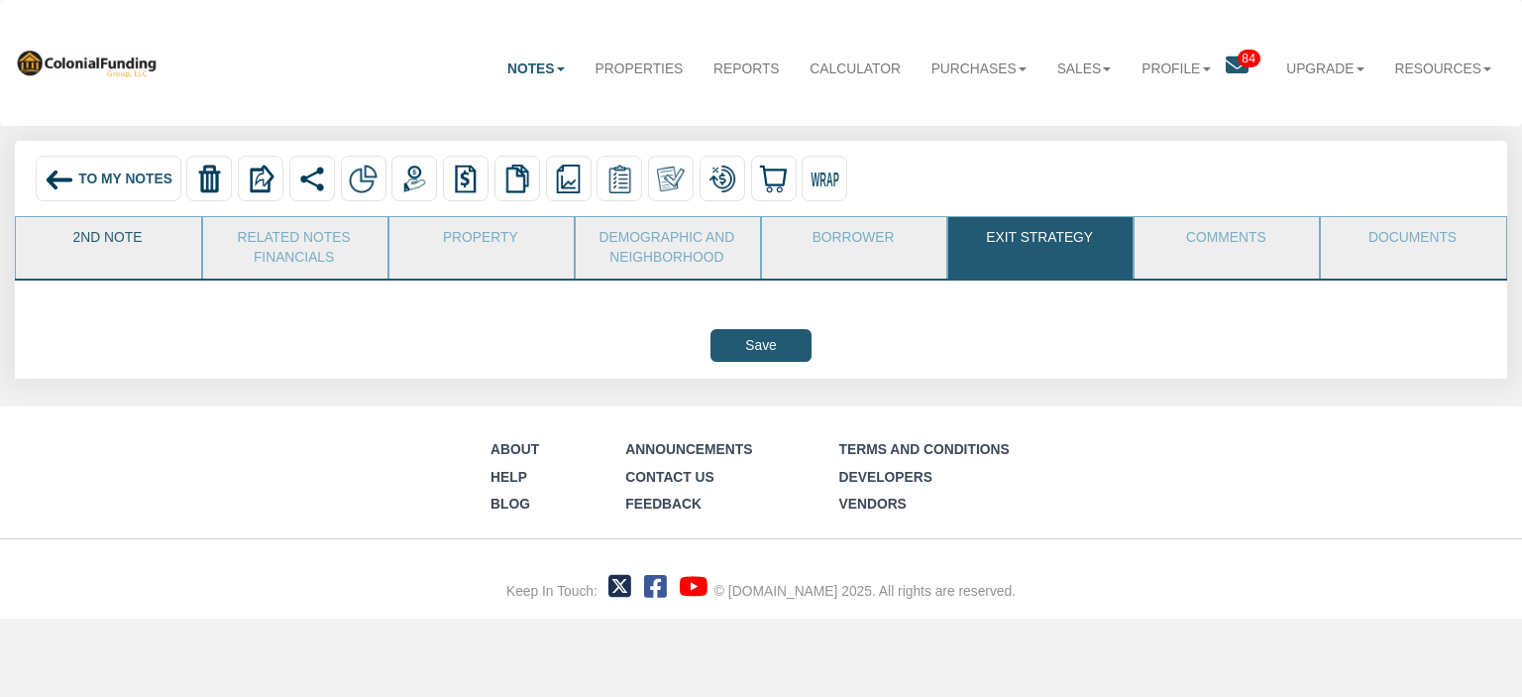
click at [99, 246] on link "2nd Note" at bounding box center [107, 242] width 182 height 50
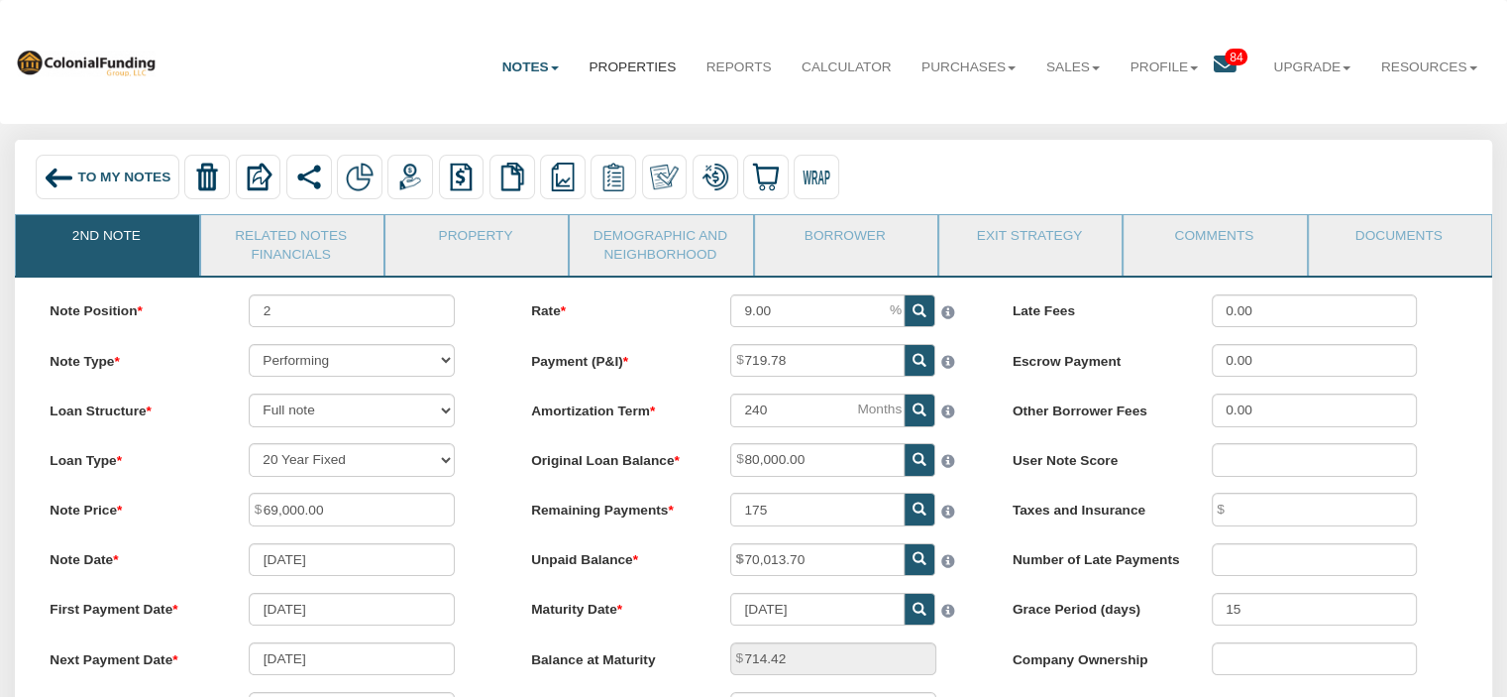
click at [650, 73] on link "Properties" at bounding box center [632, 68] width 117 height 50
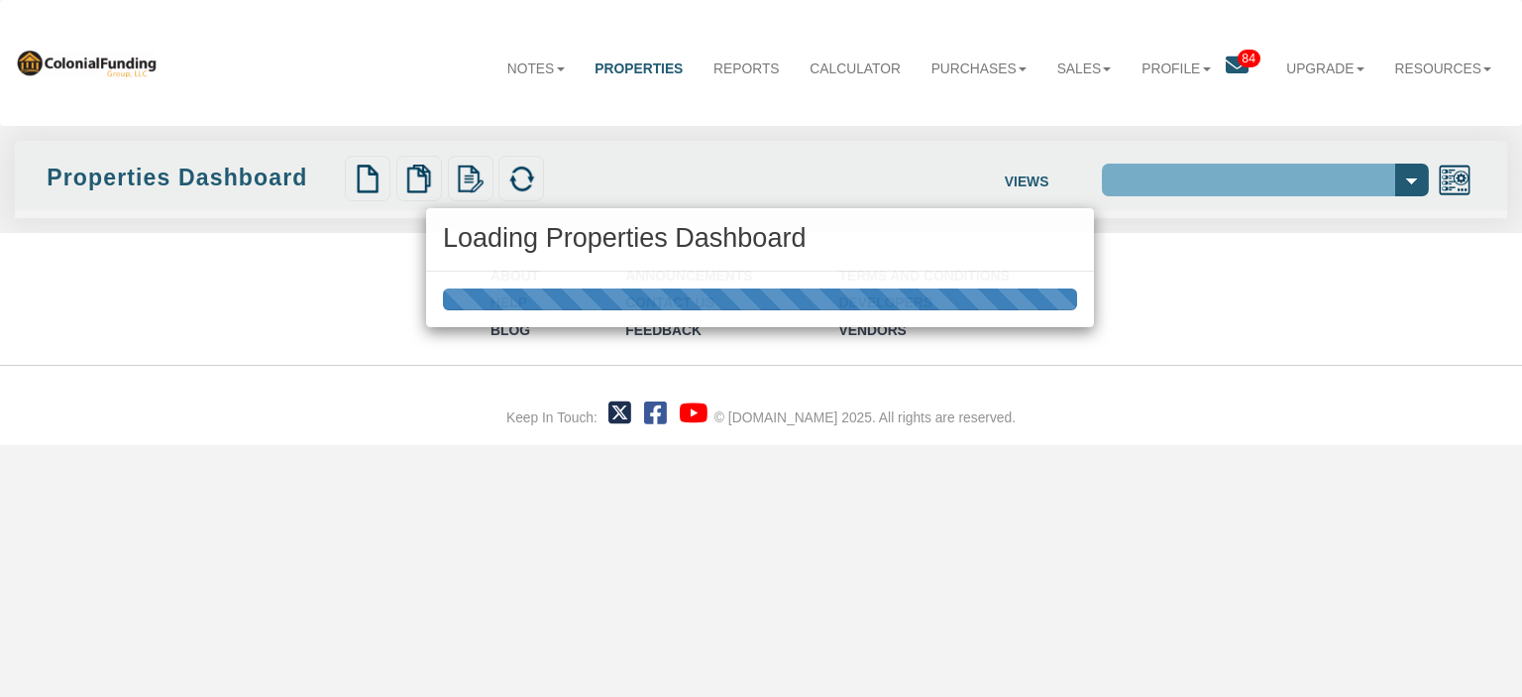
select select "138"
